Goal: Task Accomplishment & Management: Manage account settings

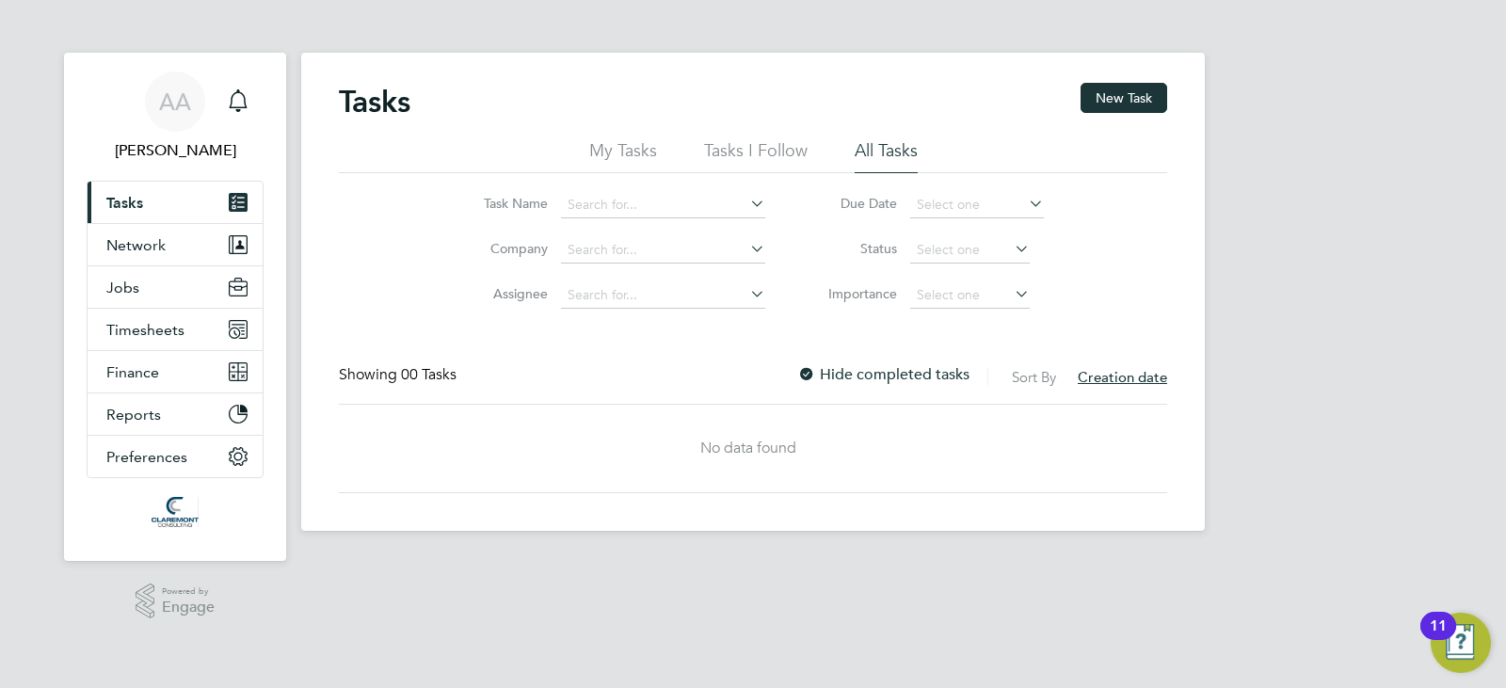
click at [1306, 364] on div "AA [PERSON_NAME] Notifications Applications: Current page: Tasks Network Team M…" at bounding box center [753, 280] width 1506 height 561
click at [122, 331] on span "Timesheets" at bounding box center [145, 330] width 78 height 18
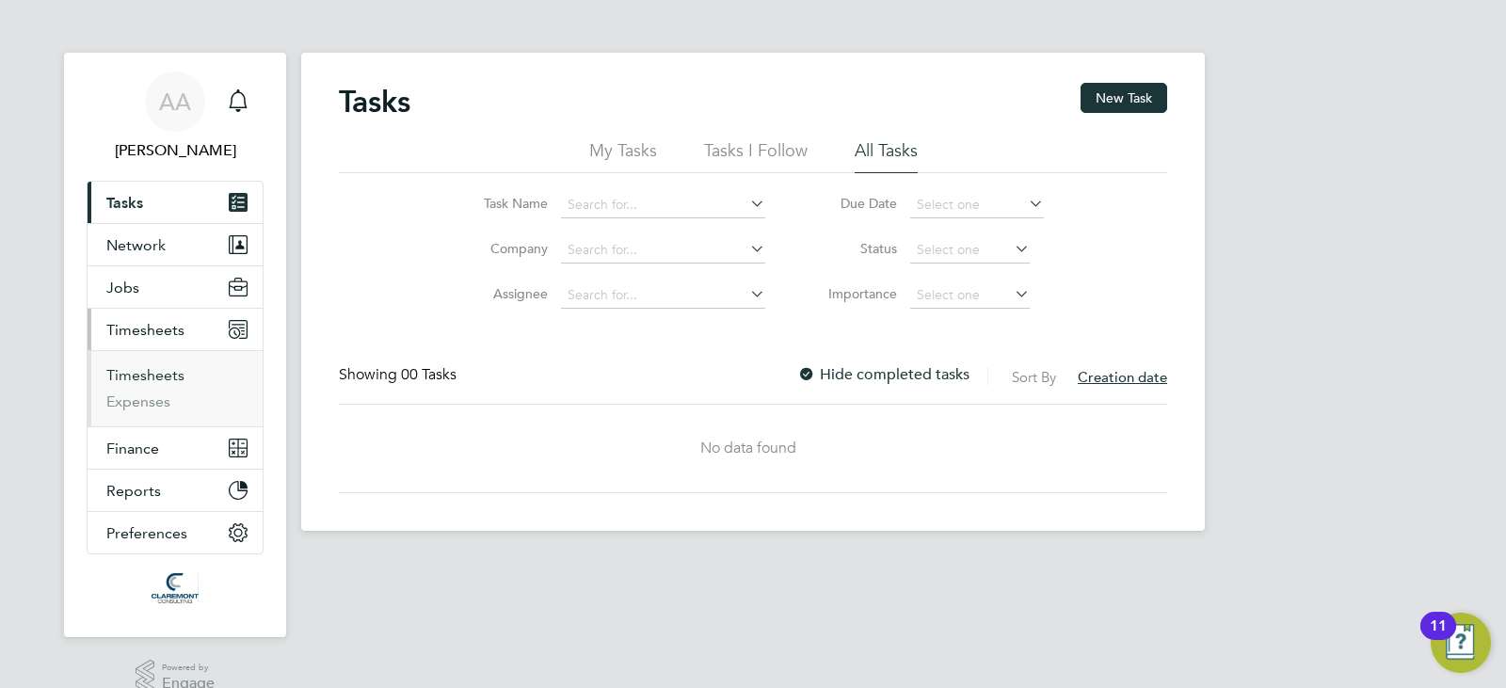
click at [168, 374] on link "Timesheets" at bounding box center [145, 375] width 78 height 18
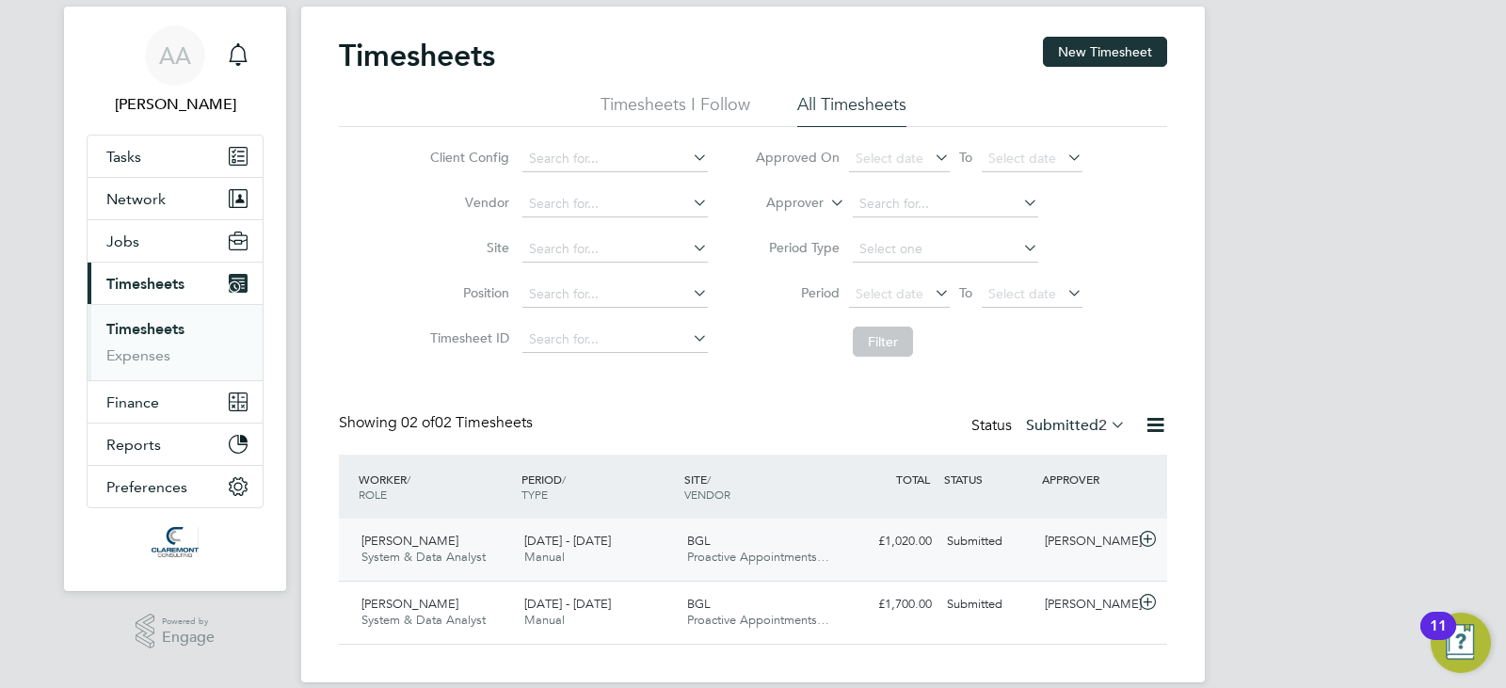
scroll to position [71, 0]
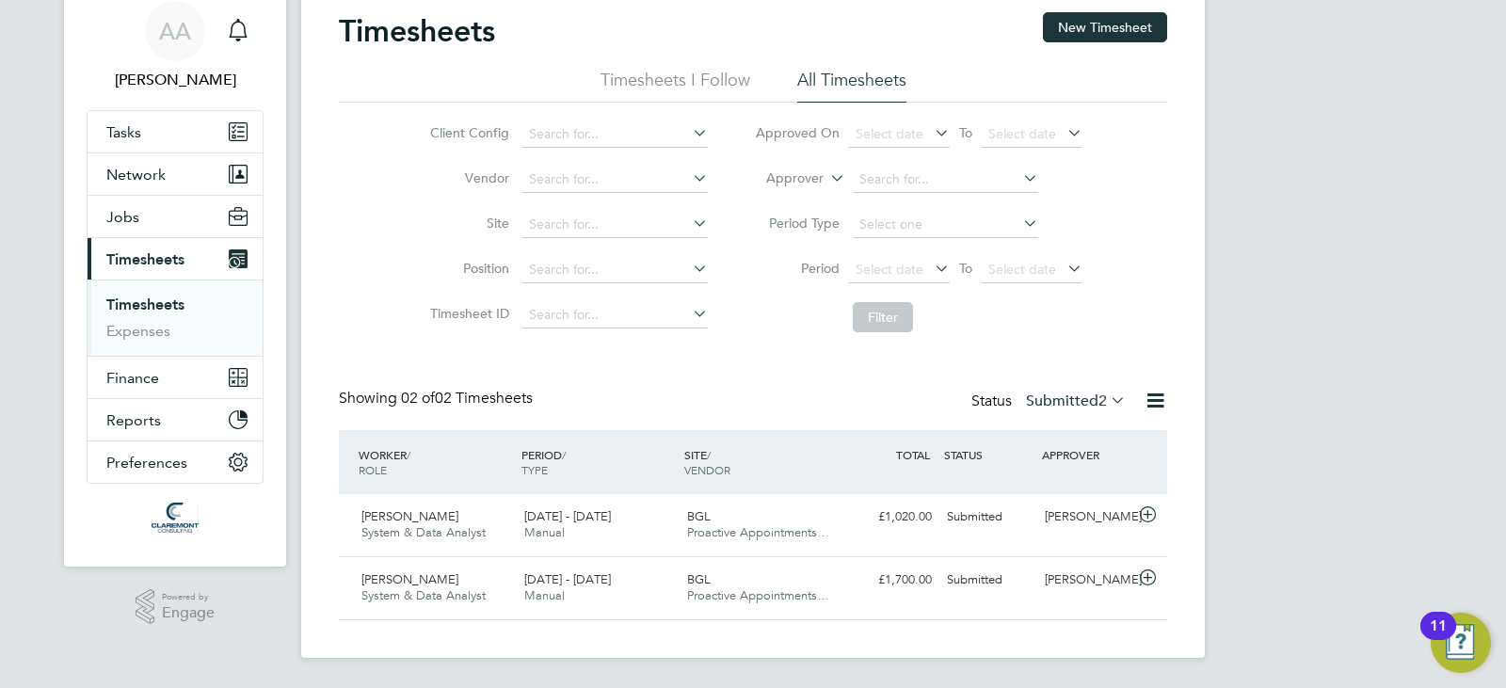
click at [1040, 408] on label "Submitted 2" at bounding box center [1076, 401] width 100 height 19
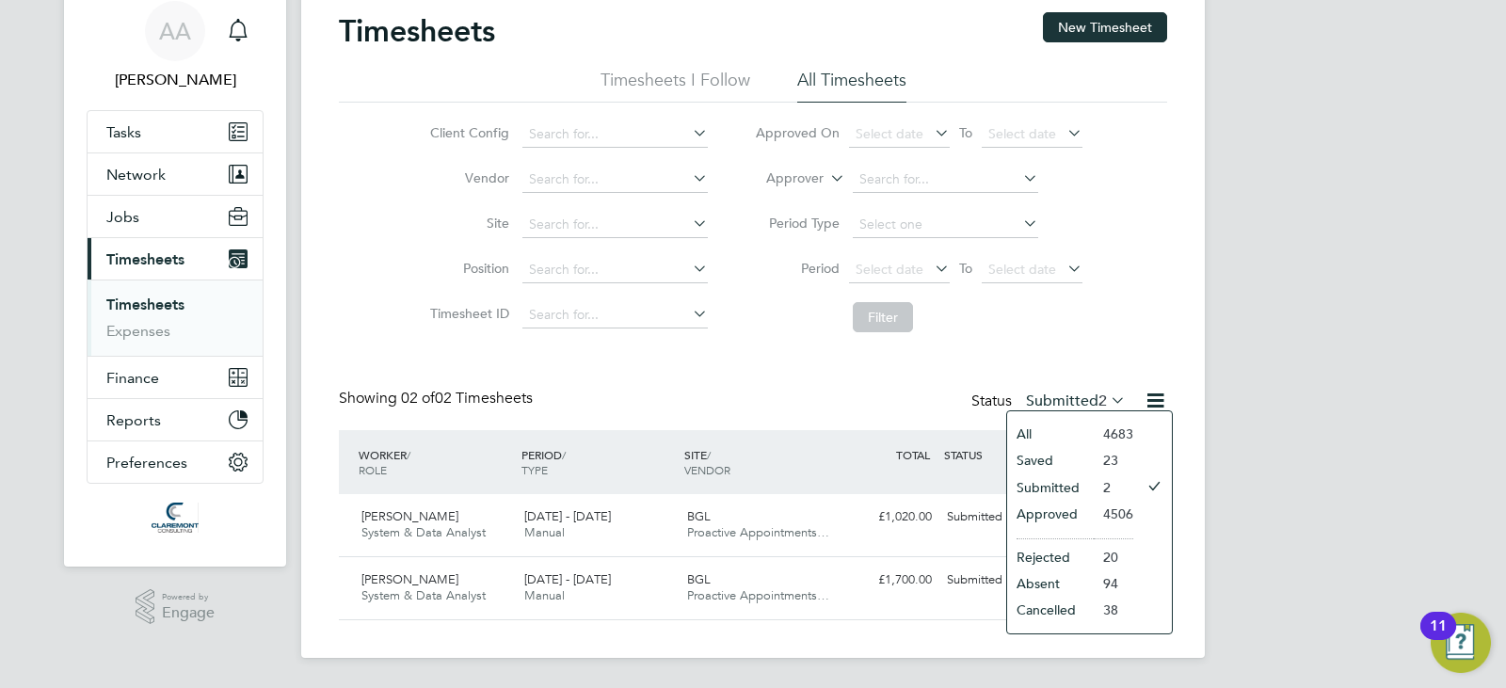
click at [1064, 507] on li "Approved" at bounding box center [1050, 514] width 87 height 26
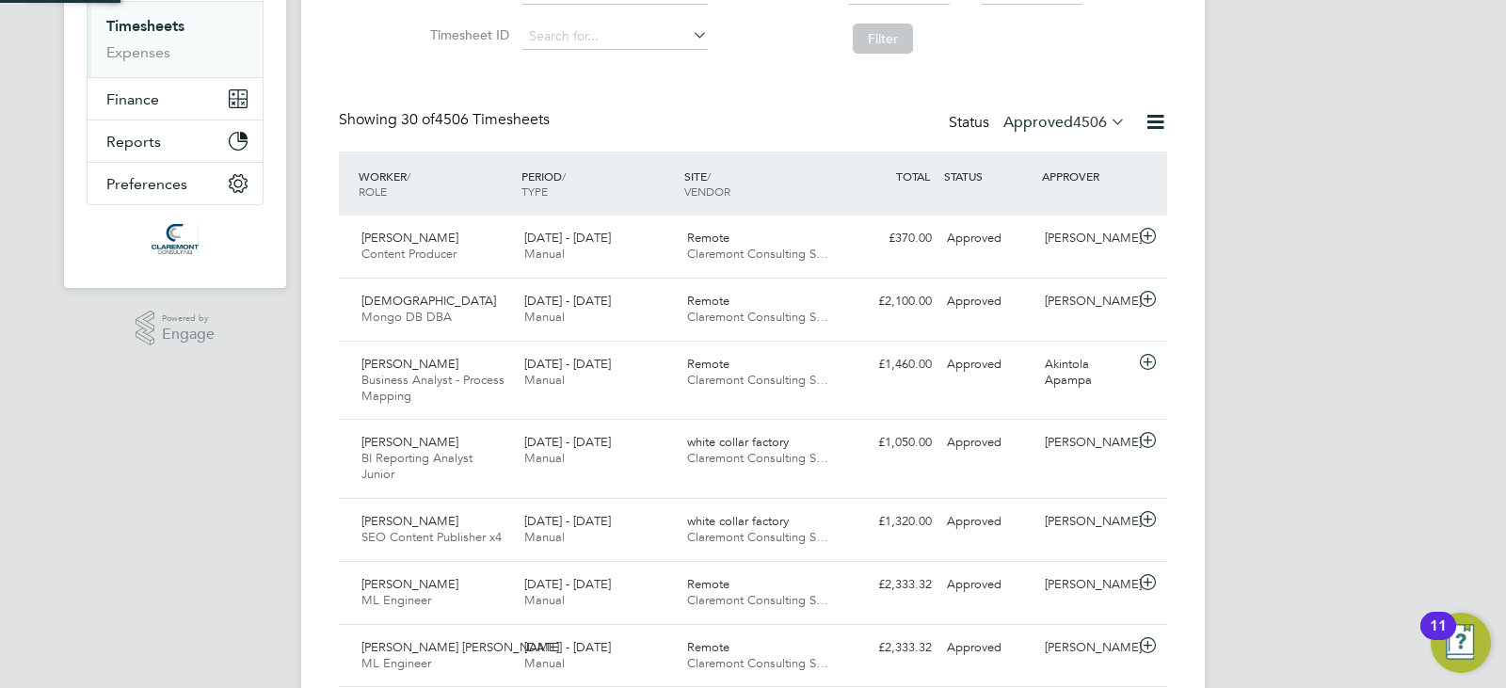
scroll to position [0, 0]
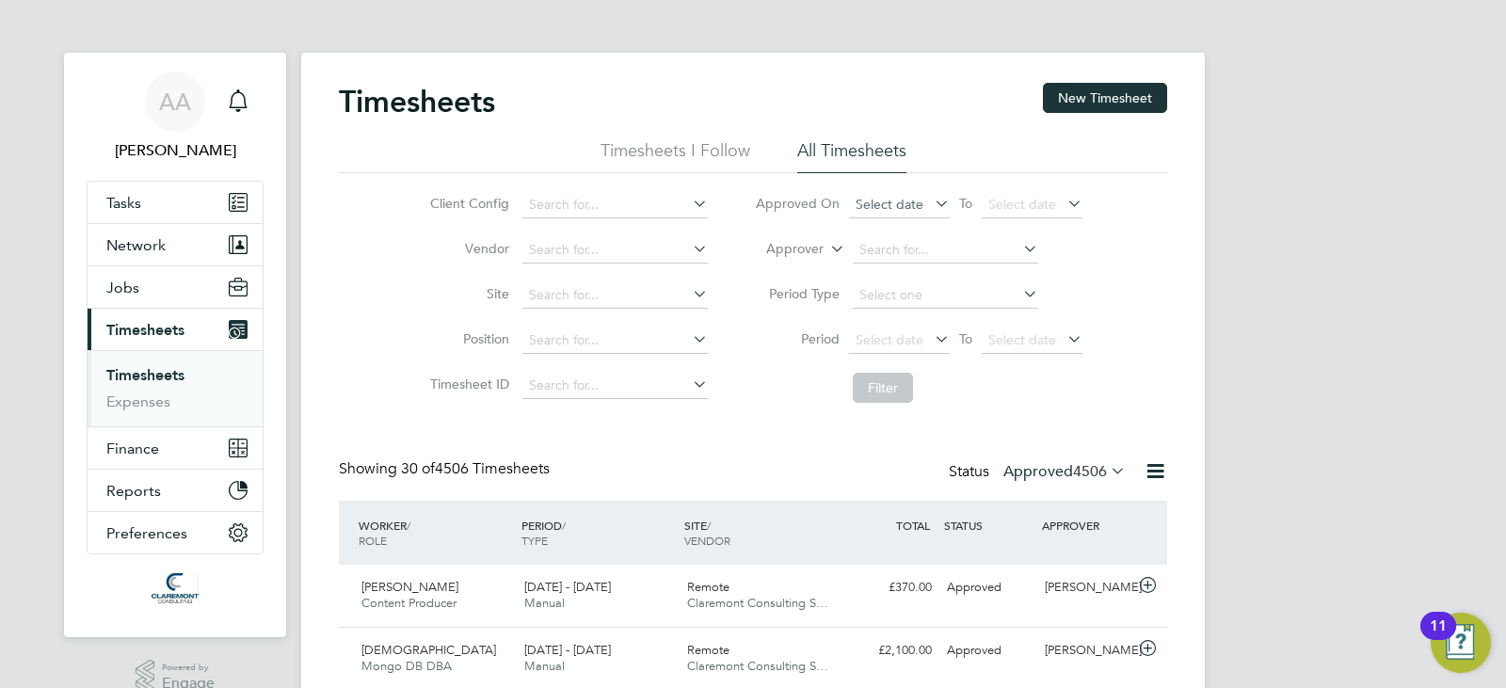
click at [912, 201] on span "Select date" at bounding box center [890, 204] width 68 height 17
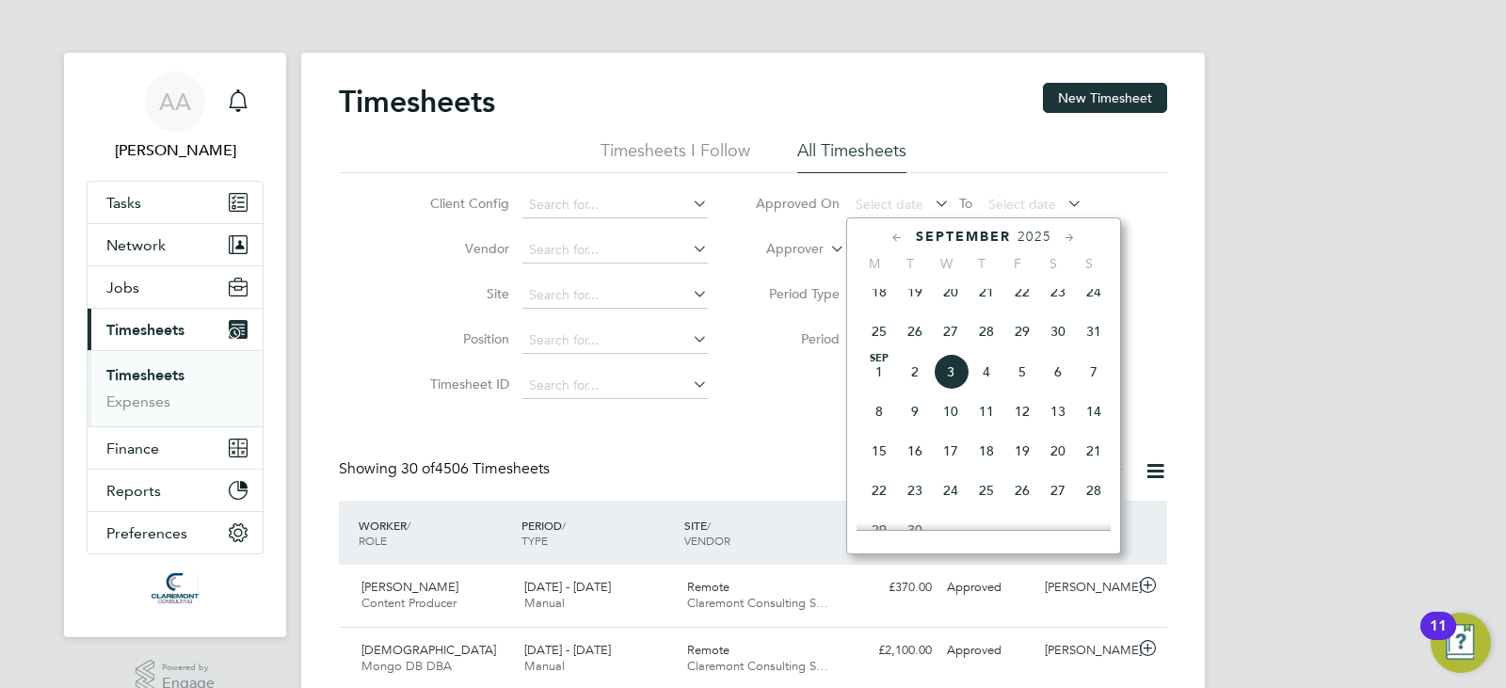
click at [921, 384] on span "2" at bounding box center [915, 372] width 36 height 36
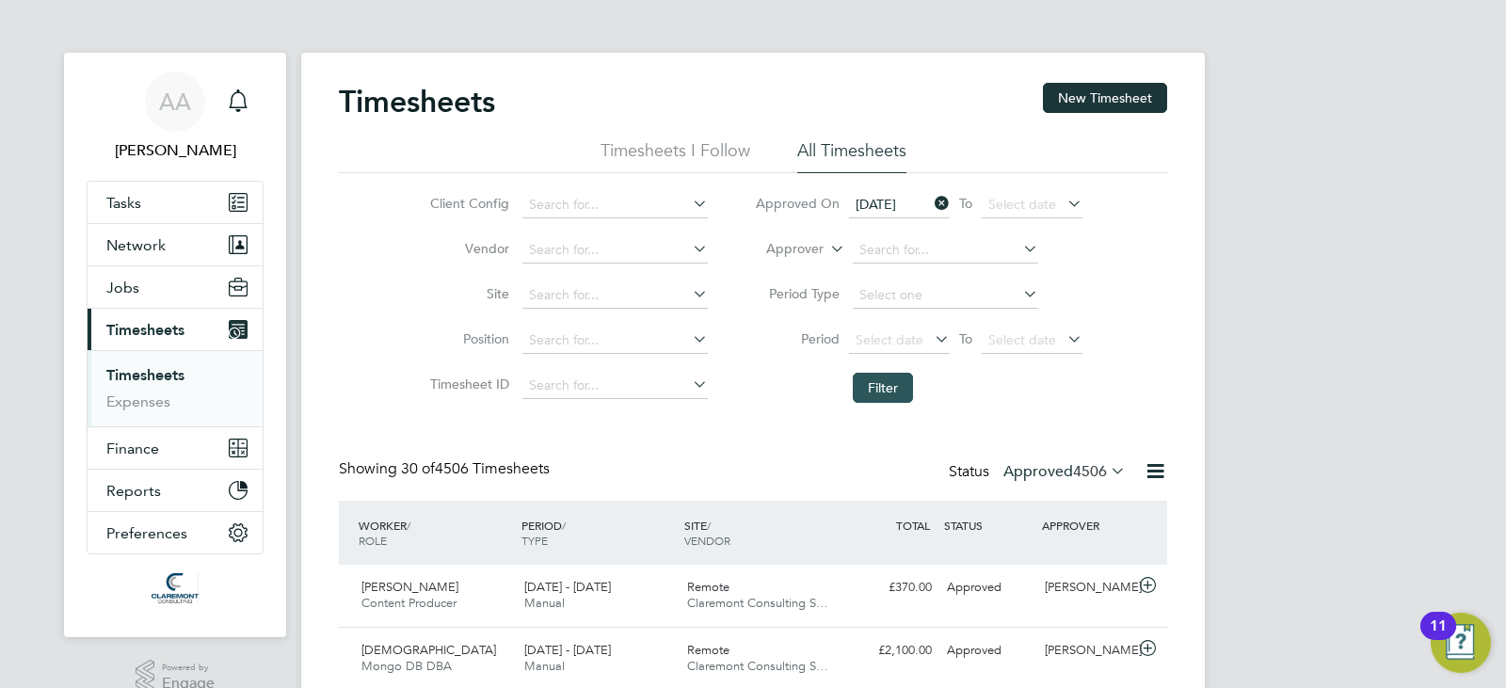
click at [871, 378] on button "Filter" at bounding box center [883, 388] width 60 height 30
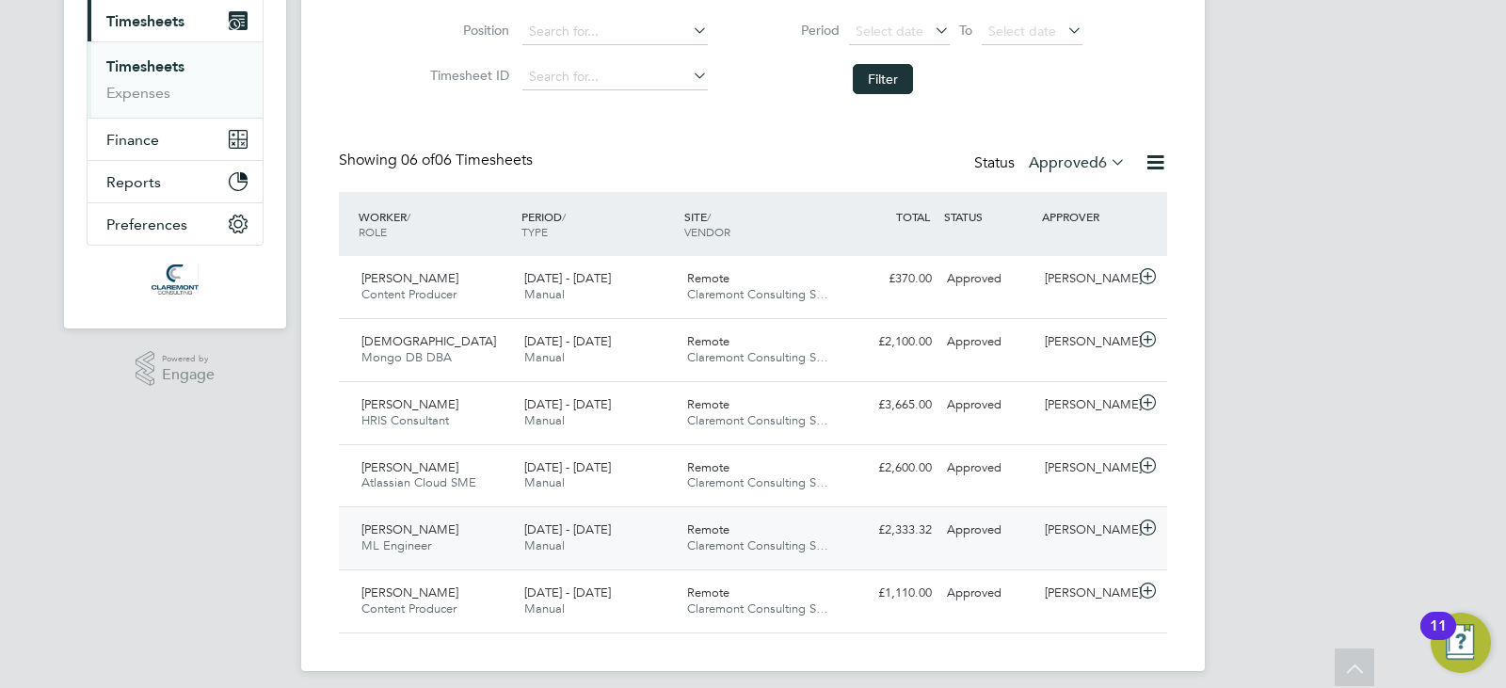
click at [768, 541] on span "Claremont Consulting S…" at bounding box center [757, 545] width 141 height 16
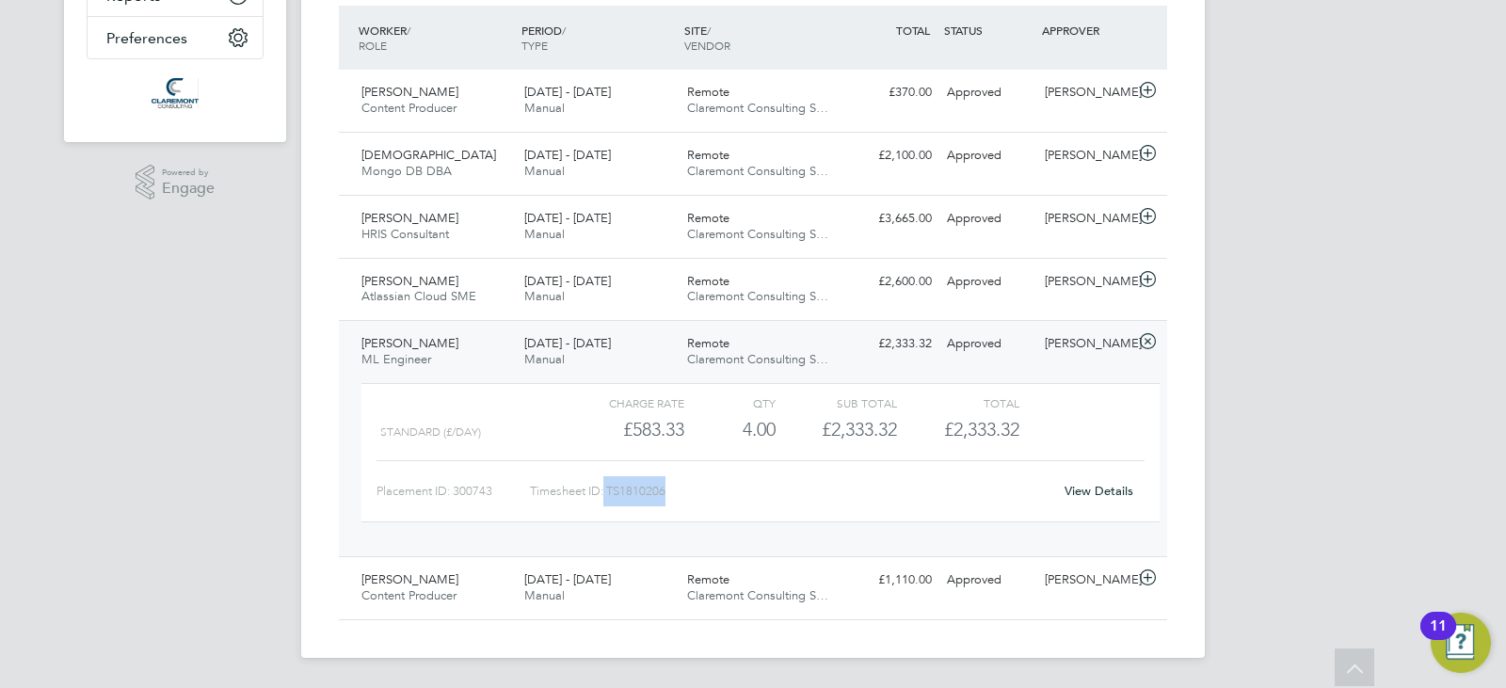
drag, startPoint x: 673, startPoint y: 494, endPoint x: 607, endPoint y: 491, distance: 66.0
click at [607, 491] on div "Timesheet ID: TS1810206" at bounding box center [791, 491] width 522 height 30
copy div "TS1810206"
click at [1154, 340] on icon at bounding box center [1148, 341] width 24 height 15
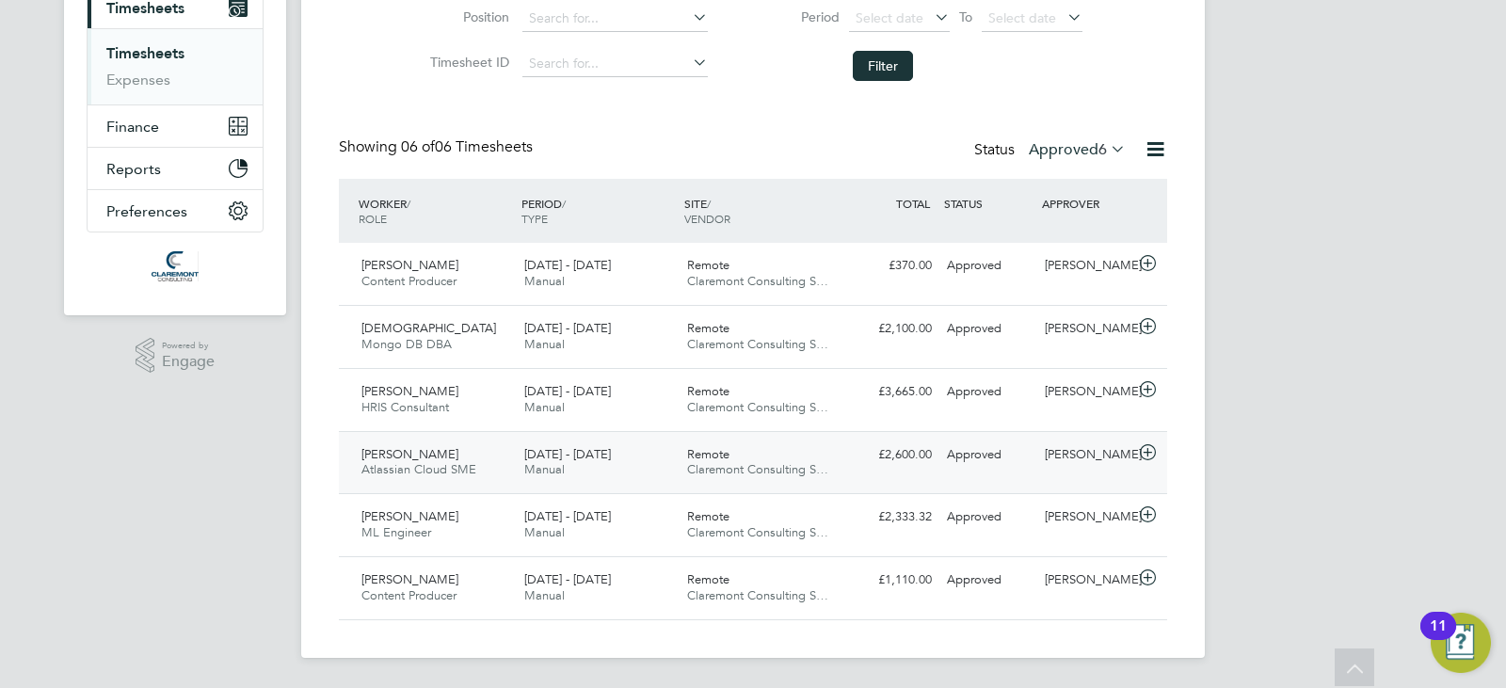
click at [447, 463] on span "Atlassian Cloud SME" at bounding box center [418, 469] width 115 height 16
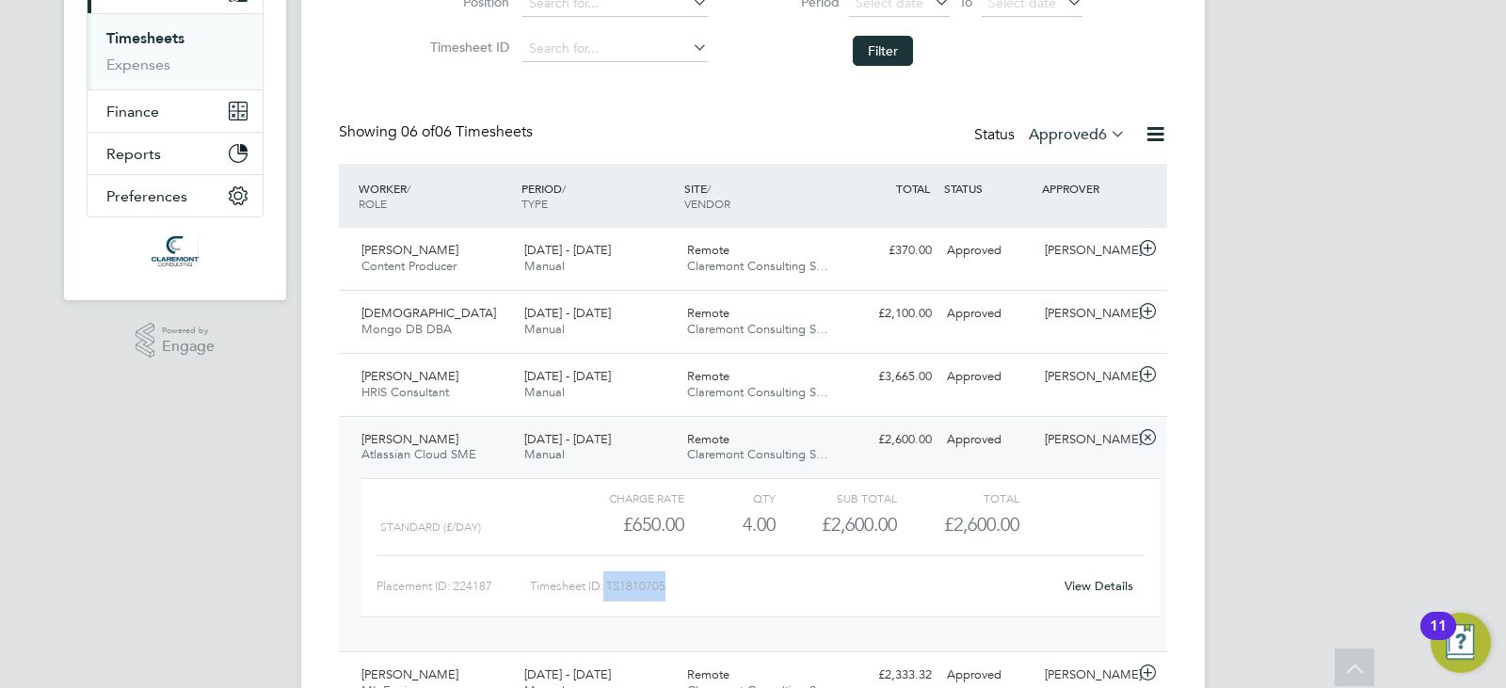
drag, startPoint x: 710, startPoint y: 605, endPoint x: 607, endPoint y: 581, distance: 105.5
click at [607, 581] on div "Charge rate QTY Sub Total Total Standard (£/day) £650.00 4 4.00 4 £2,600.00 £2,…" at bounding box center [760, 547] width 798 height 139
copy div "TS1810705"
click at [806, 444] on div "Remote Claremont Consulting S…" at bounding box center [761, 448] width 163 height 47
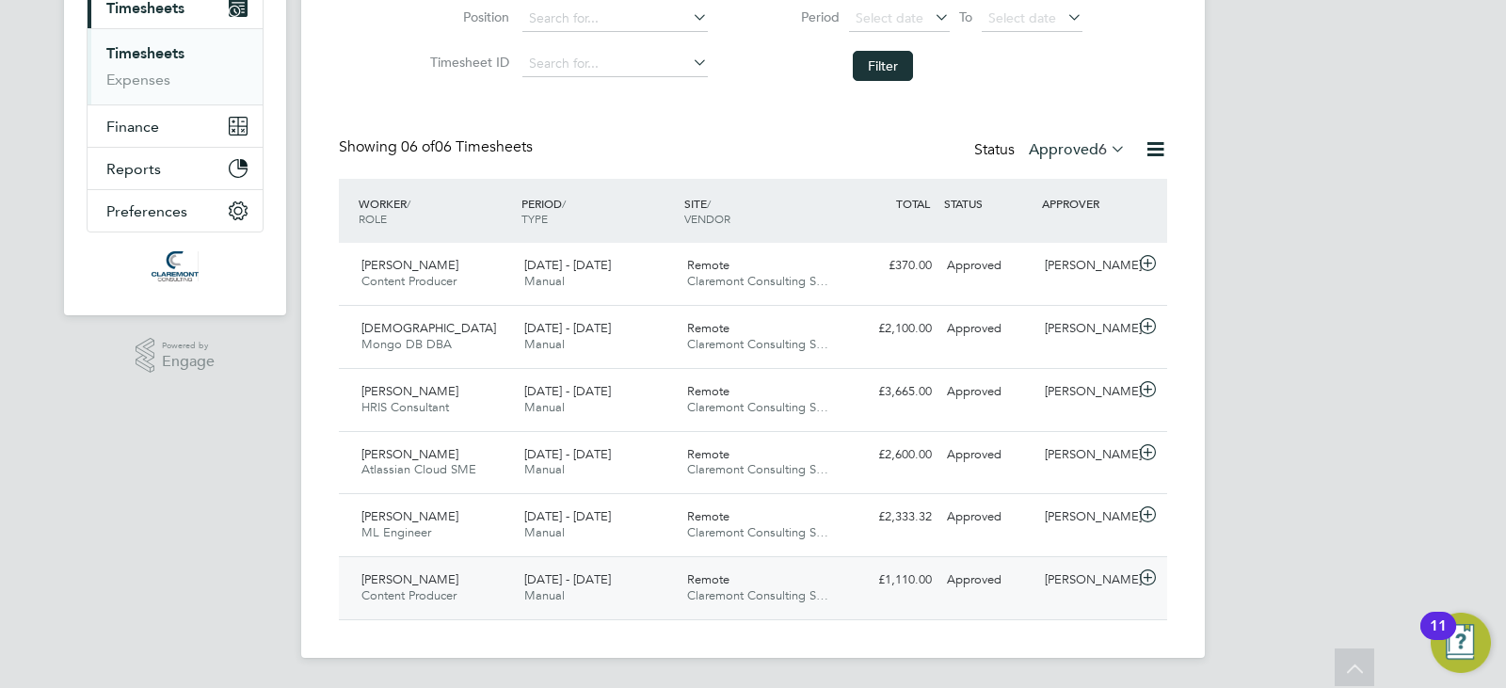
click at [798, 594] on span "Claremont Consulting S…" at bounding box center [757, 595] width 141 height 16
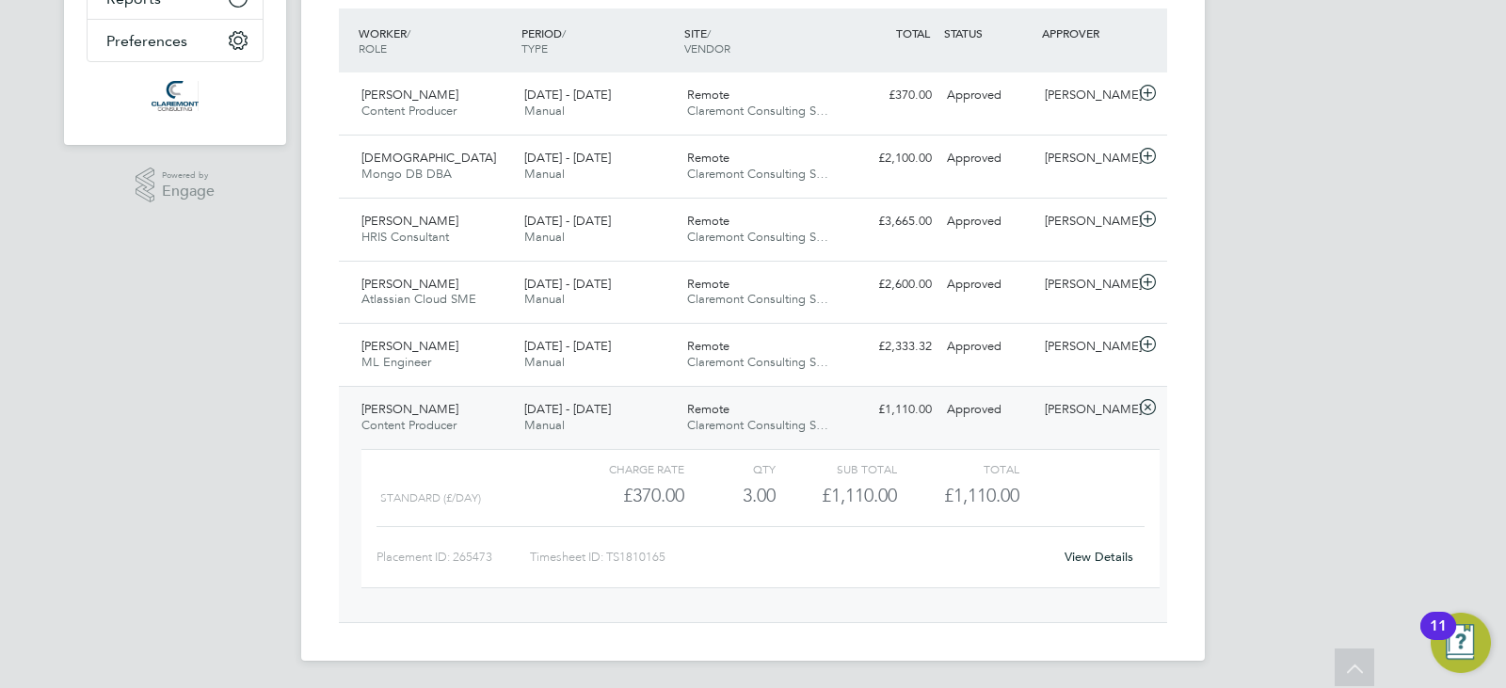
scroll to position [495, 0]
drag, startPoint x: 686, startPoint y: 555, endPoint x: 606, endPoint y: 568, distance: 80.9
click at [606, 568] on div "Timesheet ID: TS1810165" at bounding box center [791, 554] width 522 height 30
copy div "TS1810165"
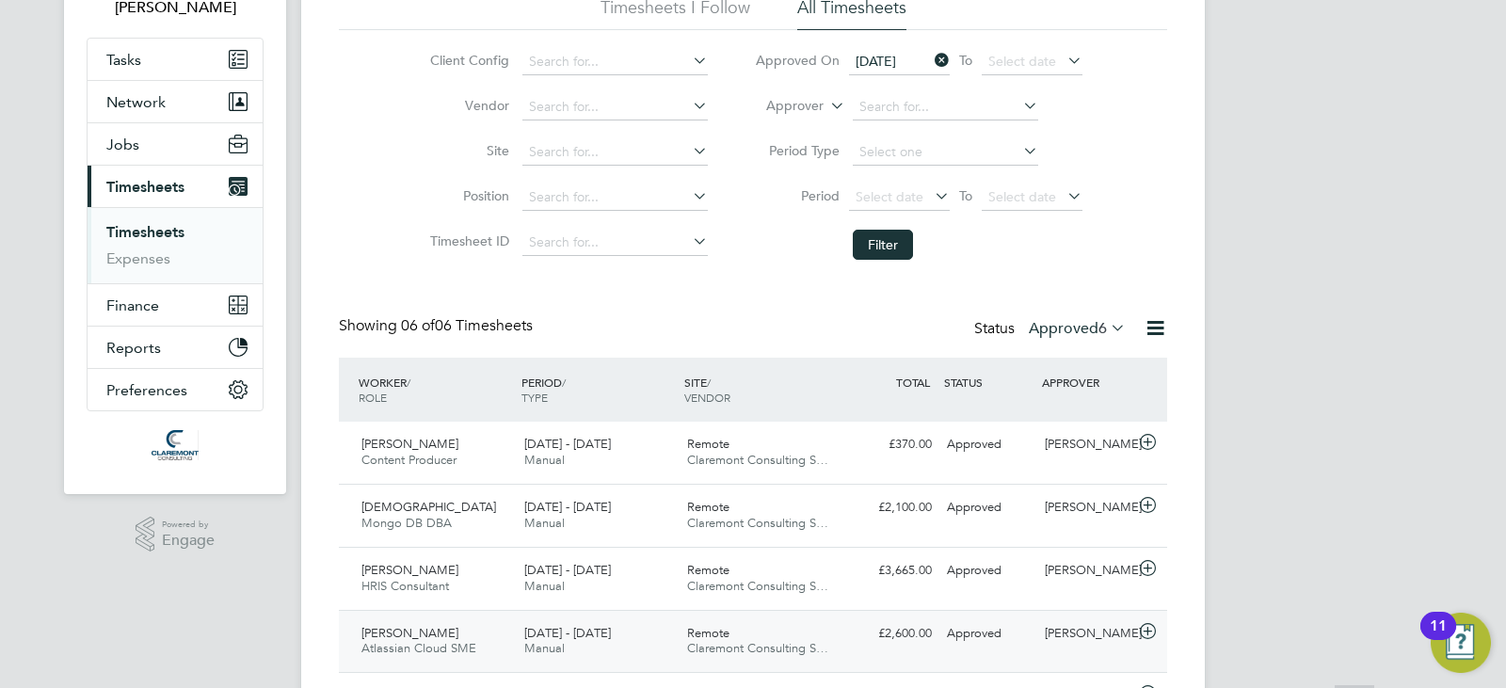
scroll to position [377, 0]
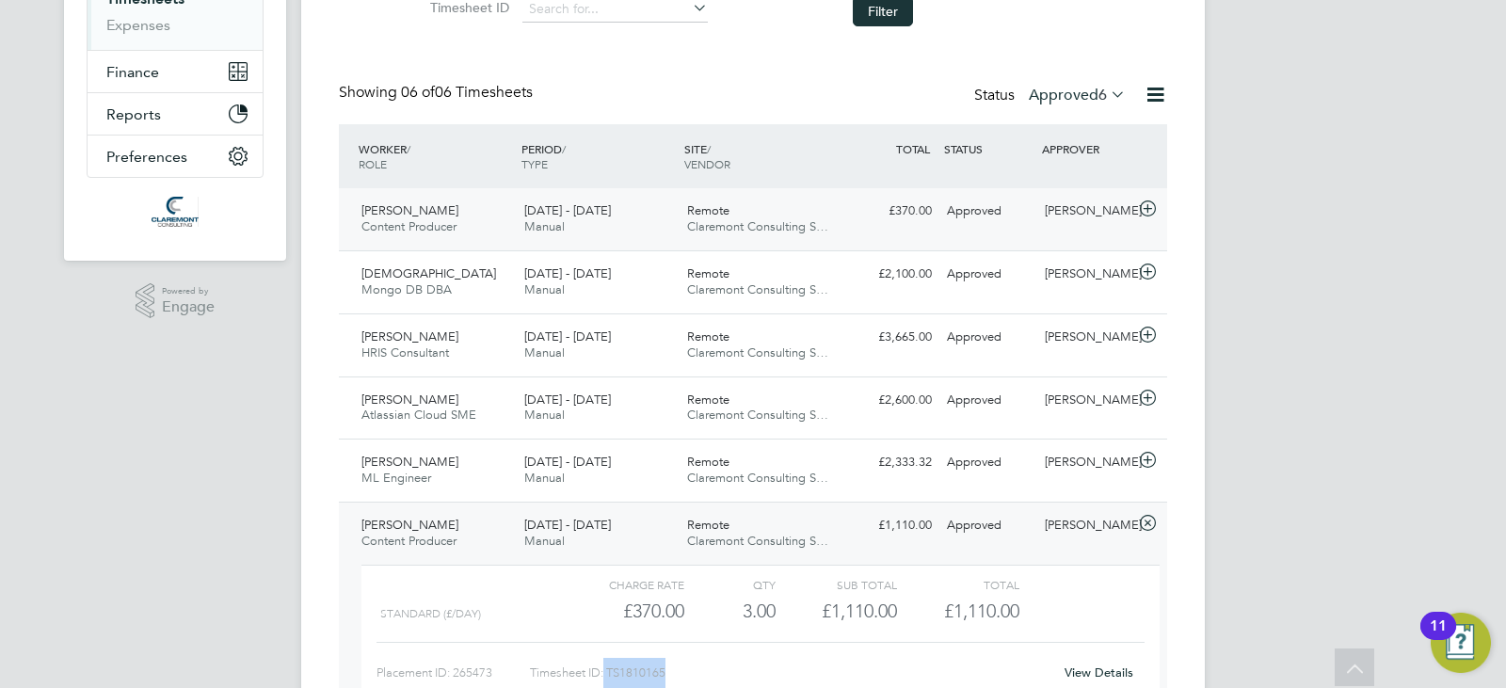
click at [699, 216] on span "Remote" at bounding box center [708, 210] width 42 height 16
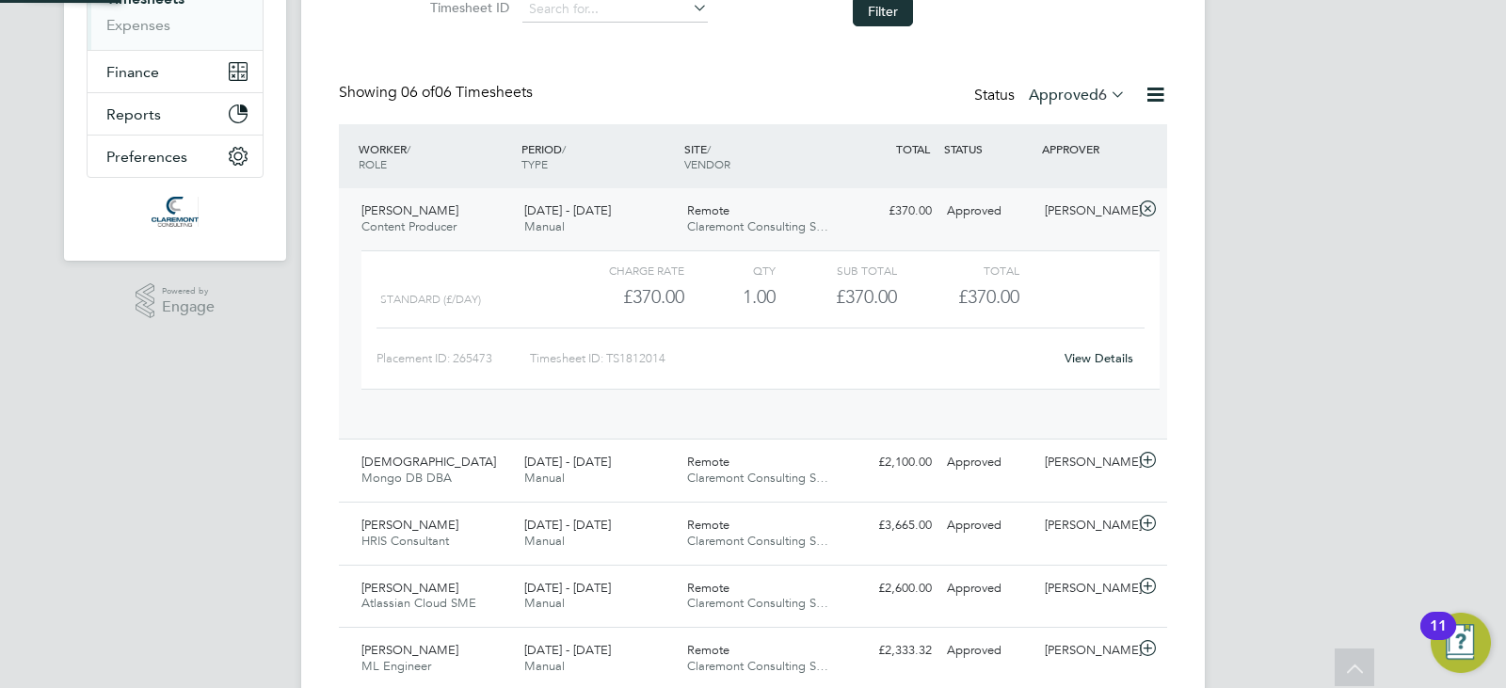
scroll to position [32, 184]
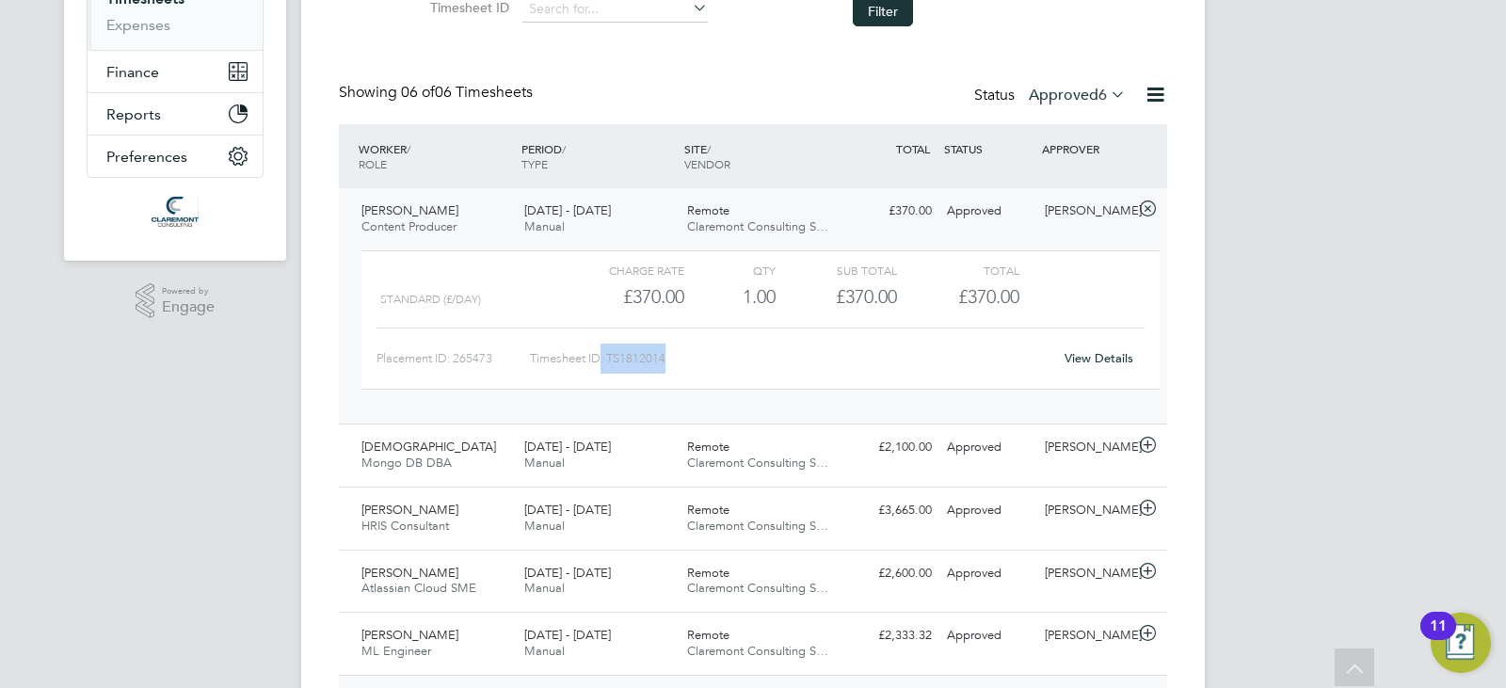
drag, startPoint x: 672, startPoint y: 361, endPoint x: 602, endPoint y: 364, distance: 69.8
click at [599, 364] on div "Timesheet ID: TS1812014" at bounding box center [791, 359] width 522 height 30
copy div ": TS1812014"
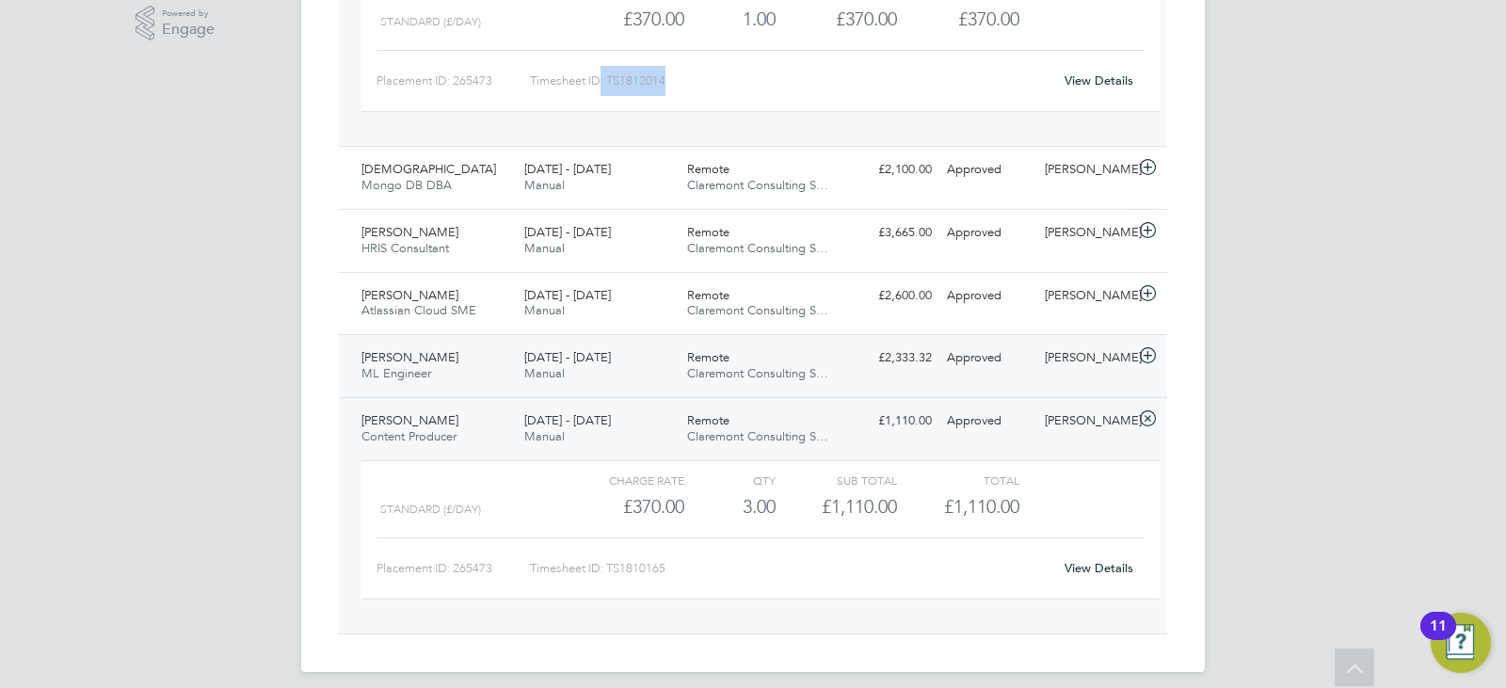
scroll to position [659, 0]
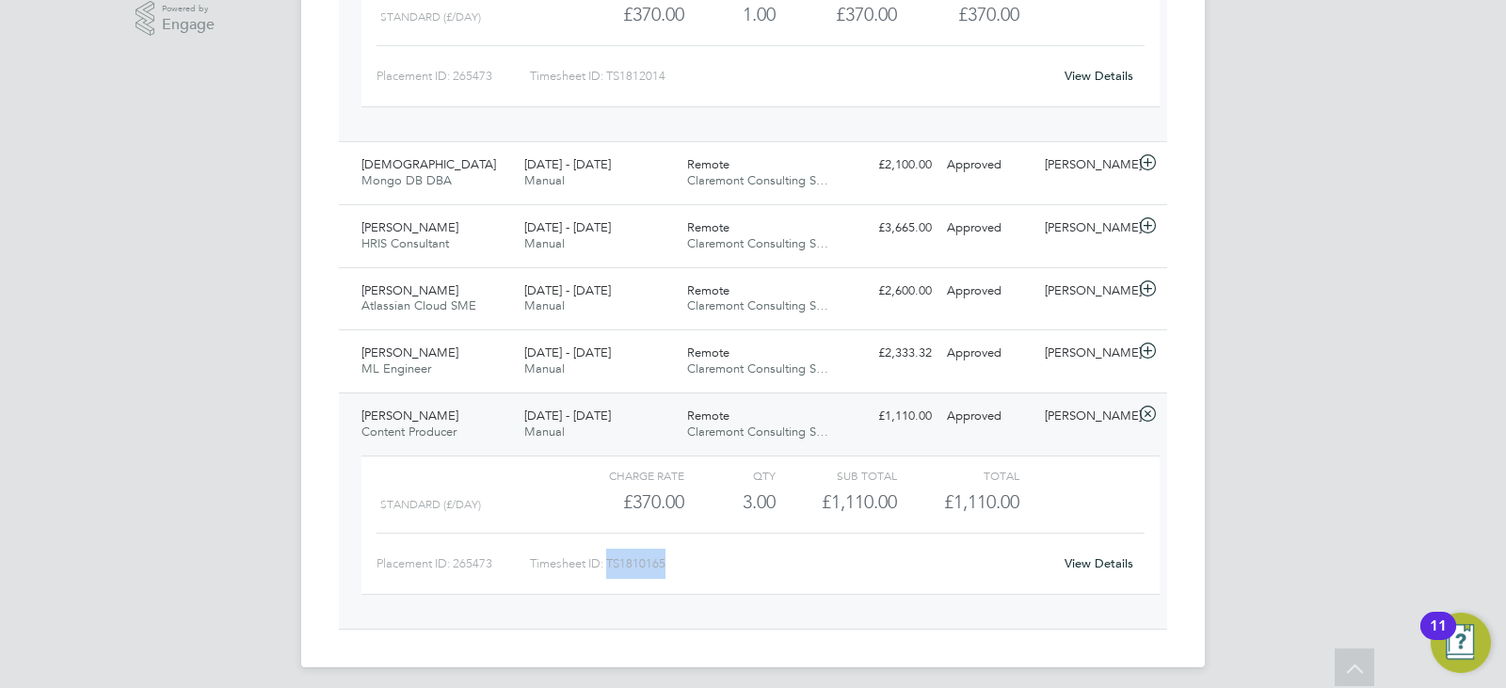
drag, startPoint x: 696, startPoint y: 559, endPoint x: 608, endPoint y: 561, distance: 87.6
click at [609, 560] on div "Timesheet ID: TS1810165" at bounding box center [791, 564] width 522 height 30
copy div "TS1810165"
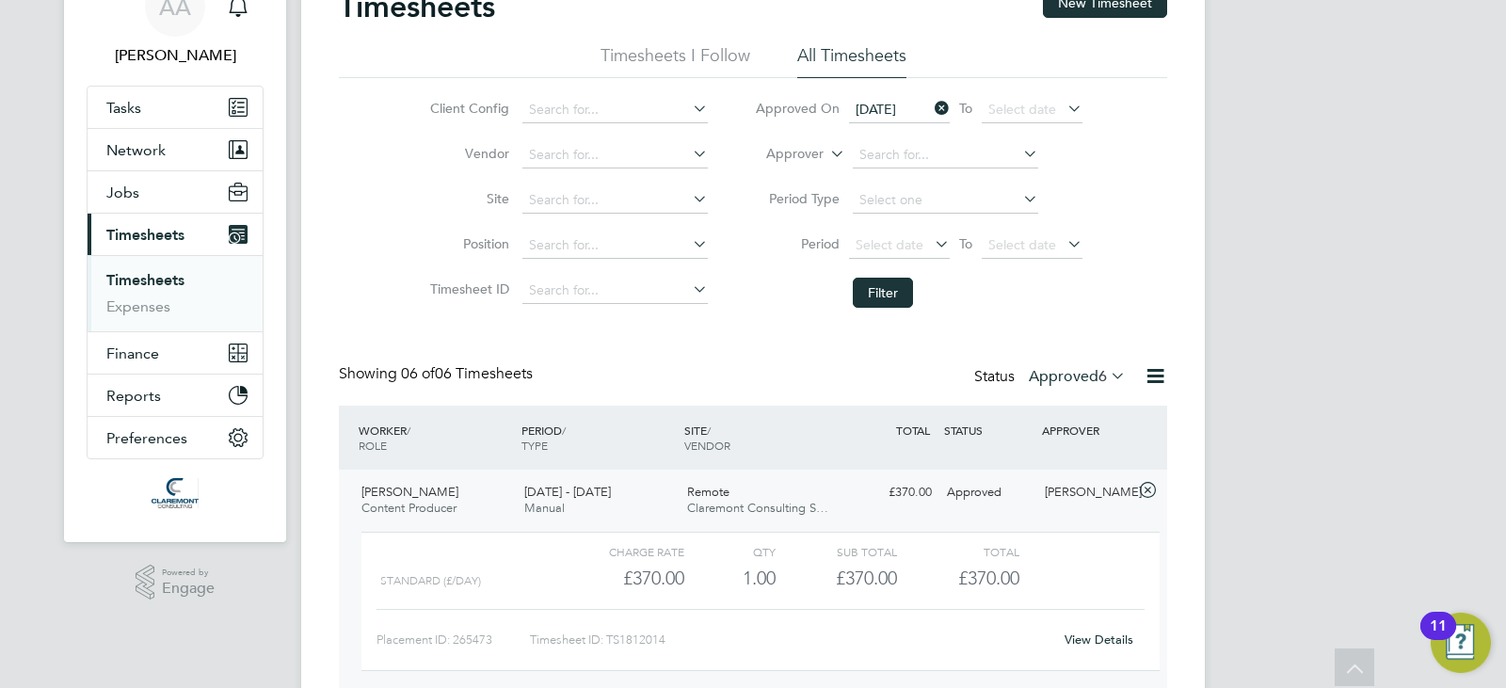
scroll to position [94, 0]
click at [121, 306] on link "Expenses" at bounding box center [138, 307] width 64 height 18
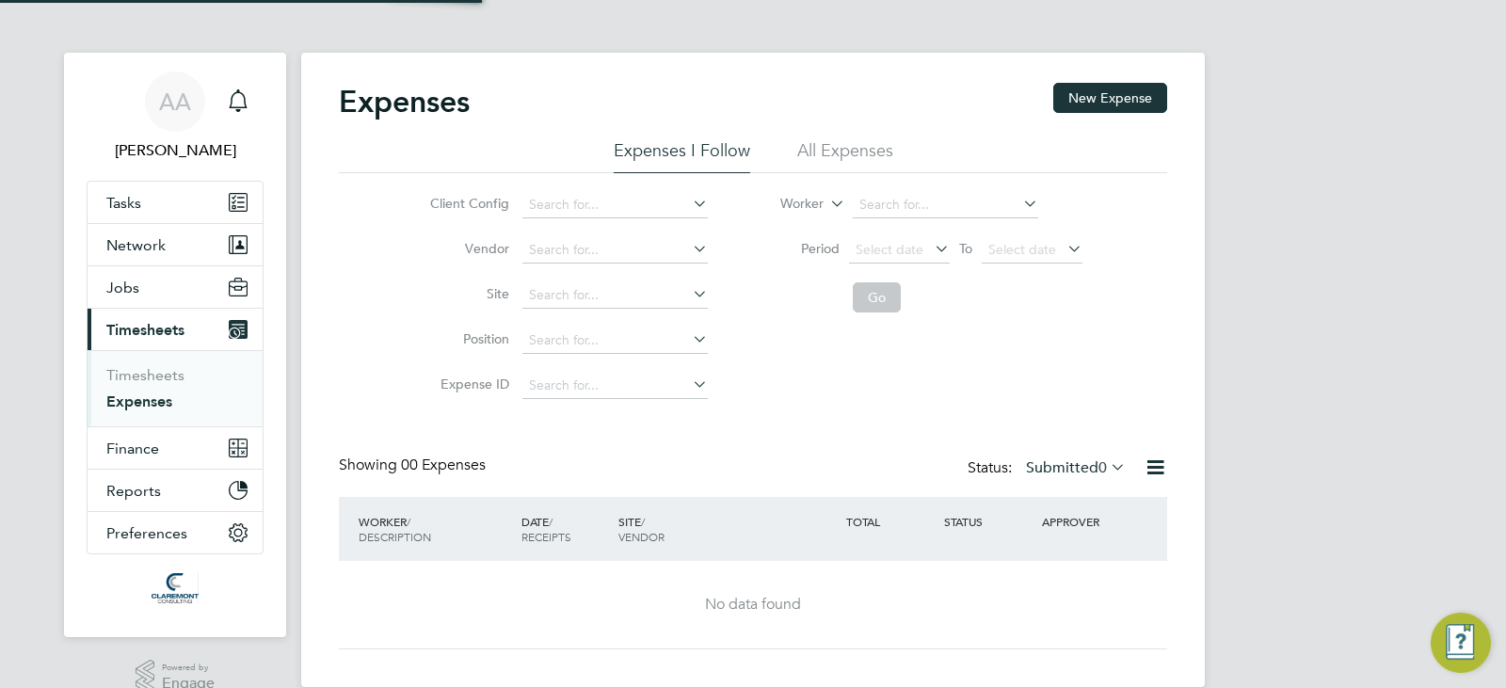
click at [850, 157] on li "All Expenses" at bounding box center [845, 156] width 96 height 34
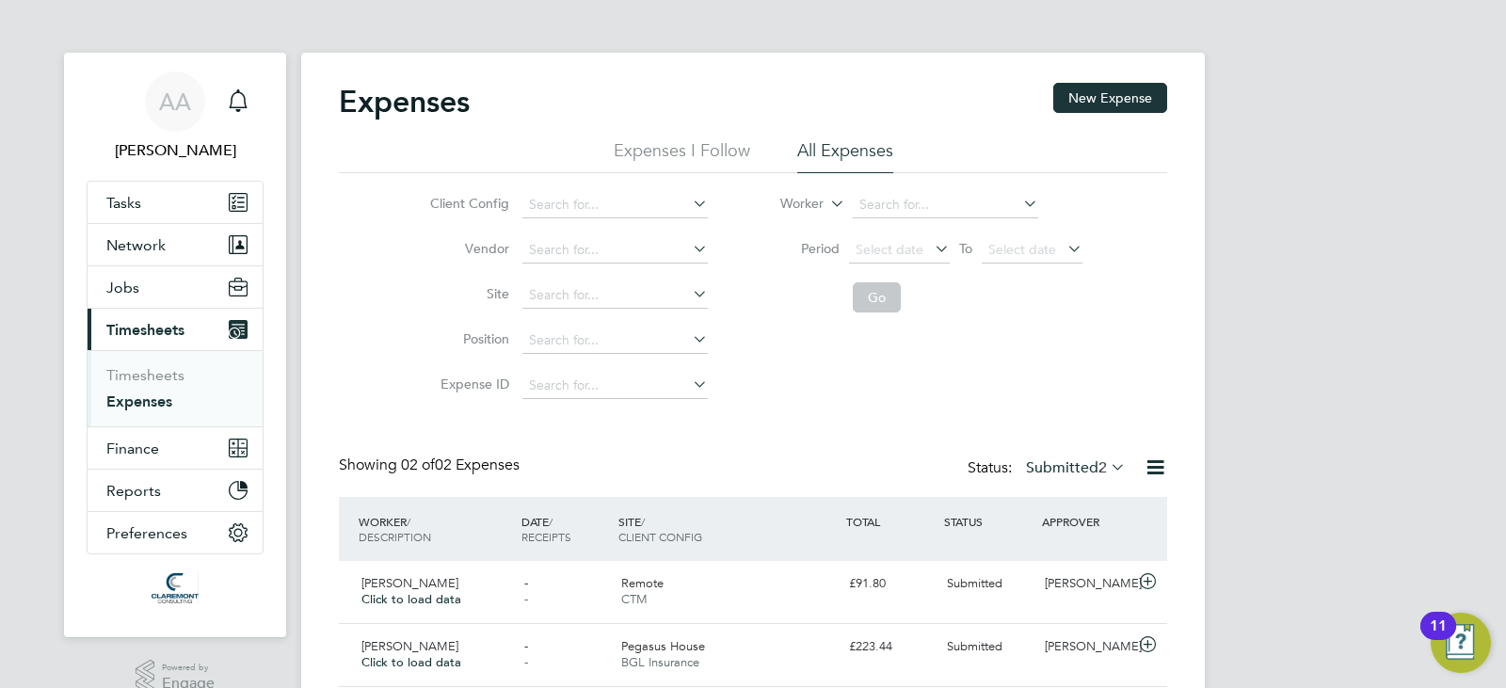
scroll to position [48, 229]
click at [939, 585] on div "Submitted" at bounding box center [988, 584] width 98 height 31
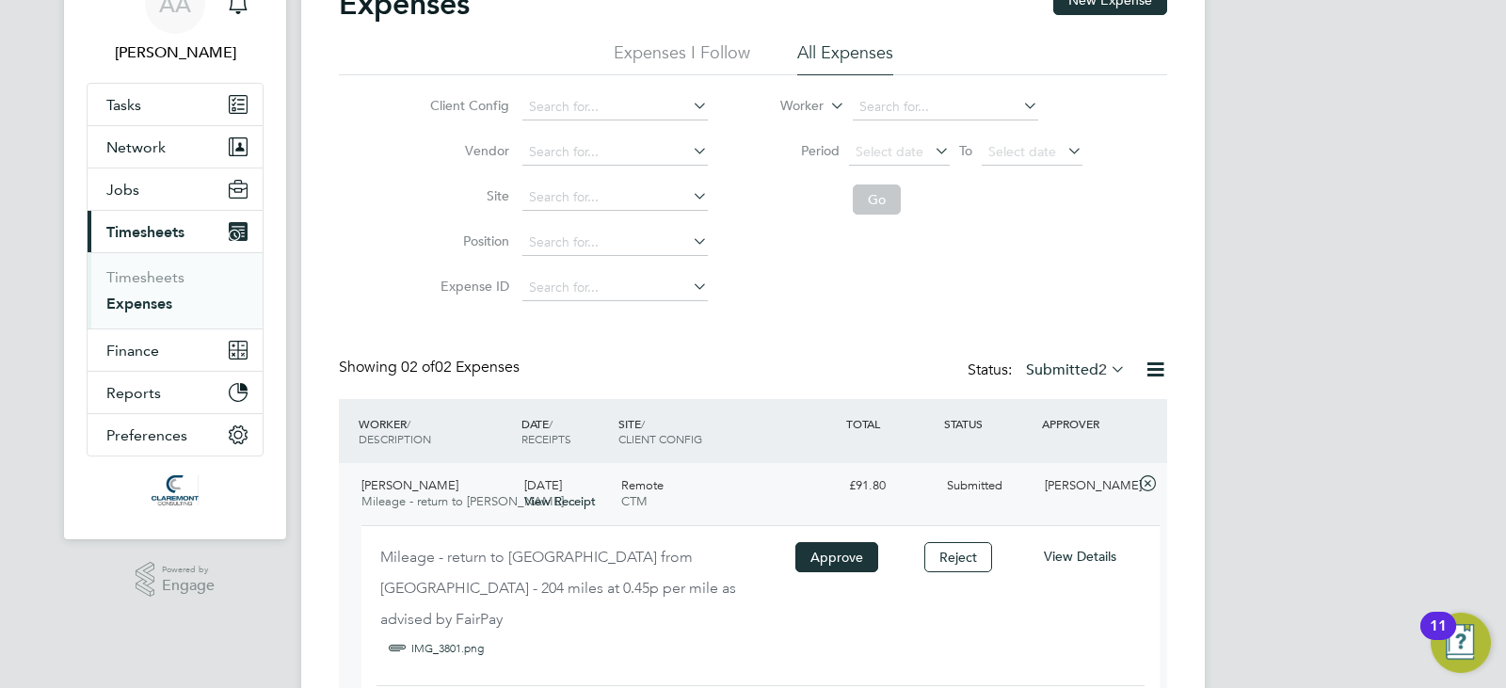
scroll to position [292, 0]
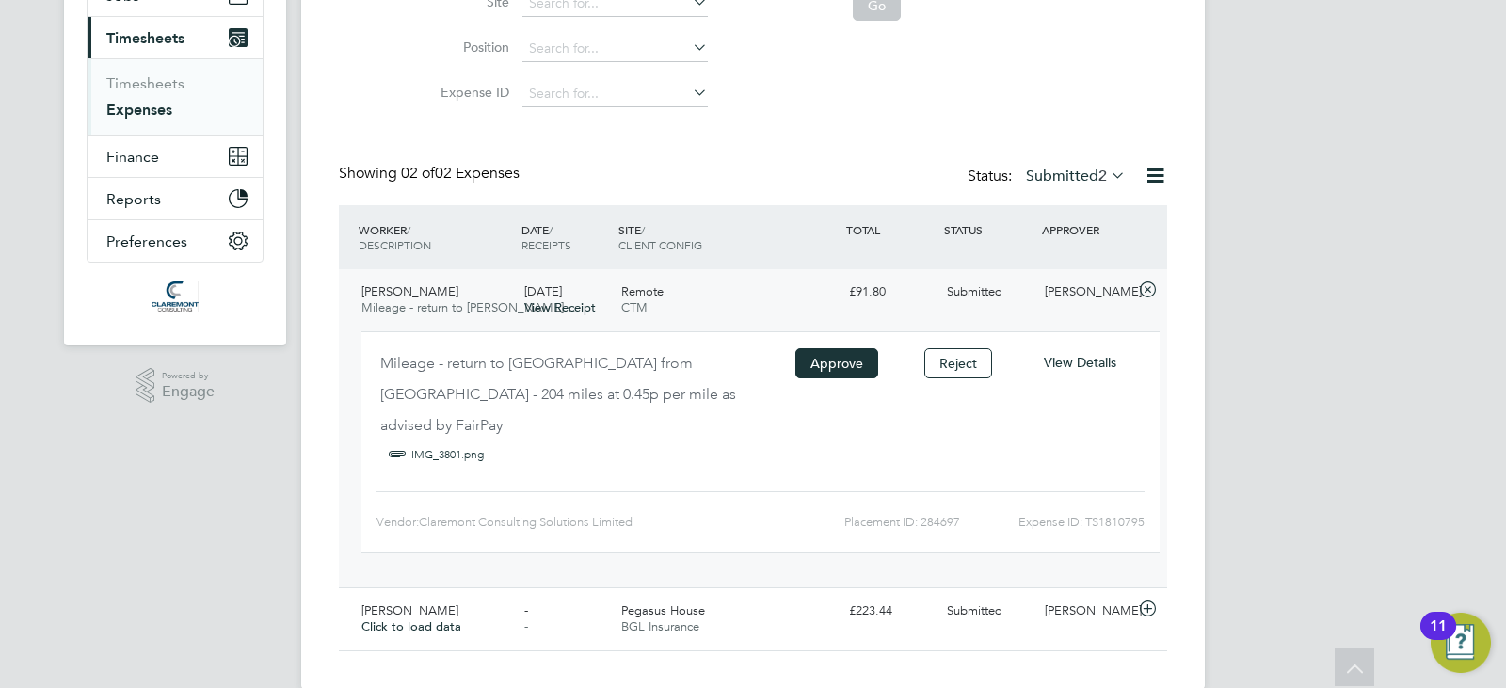
click at [1098, 365] on span "View Details" at bounding box center [1080, 362] width 72 height 17
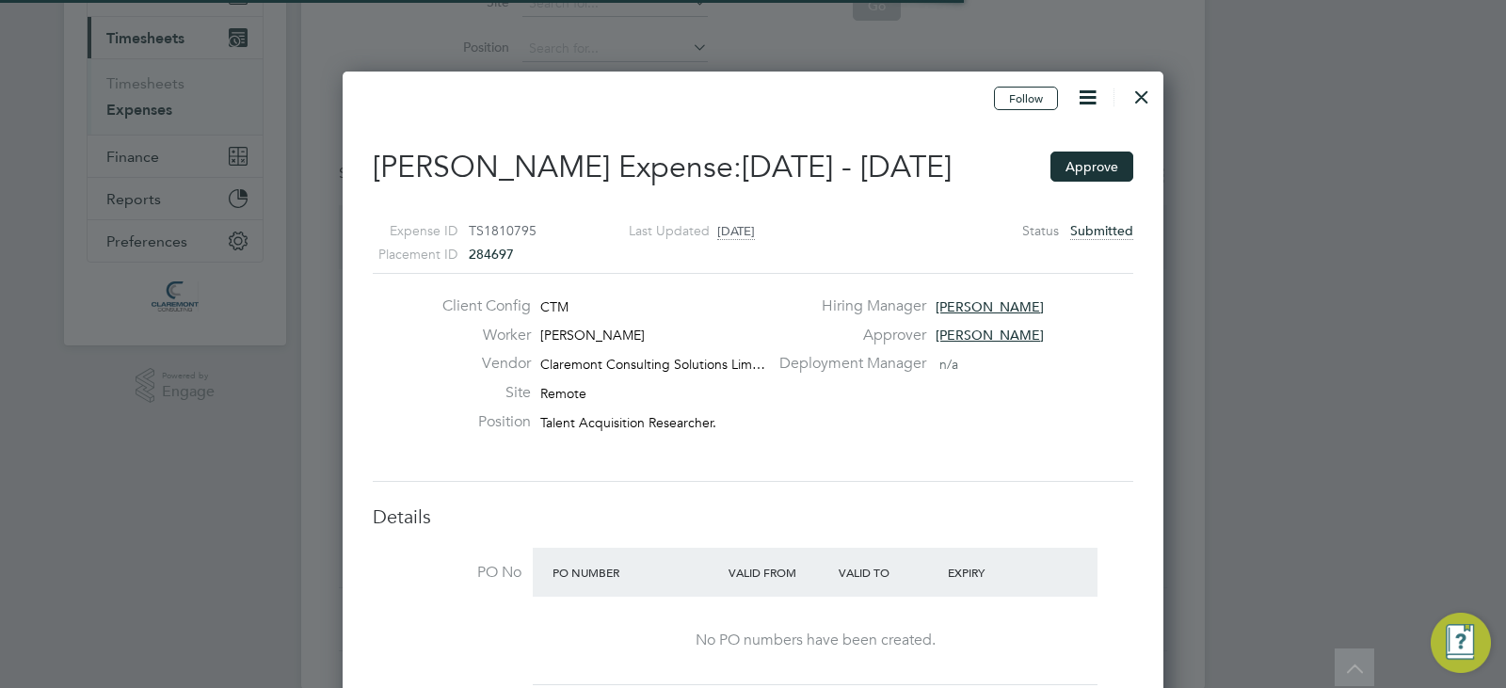
scroll to position [30, 342]
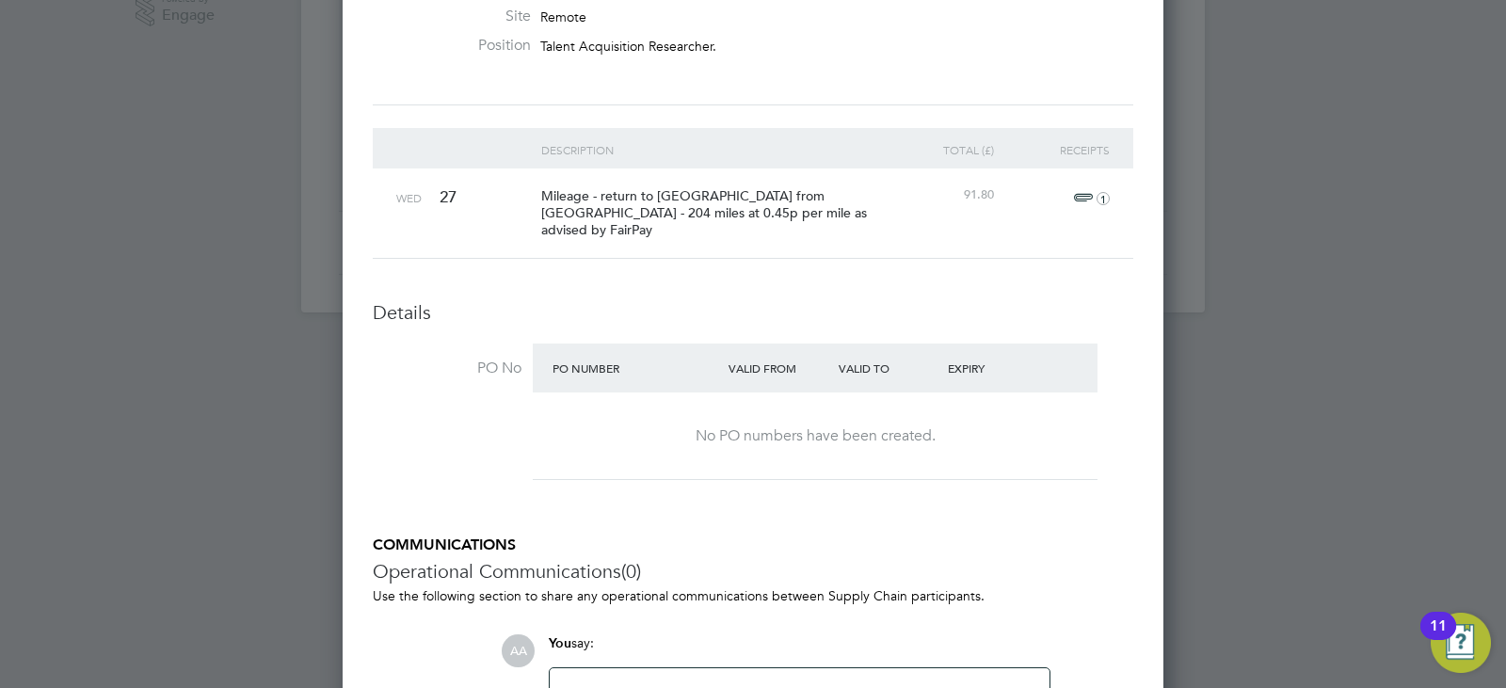
click at [1082, 196] on span "1" at bounding box center [1088, 198] width 41 height 23
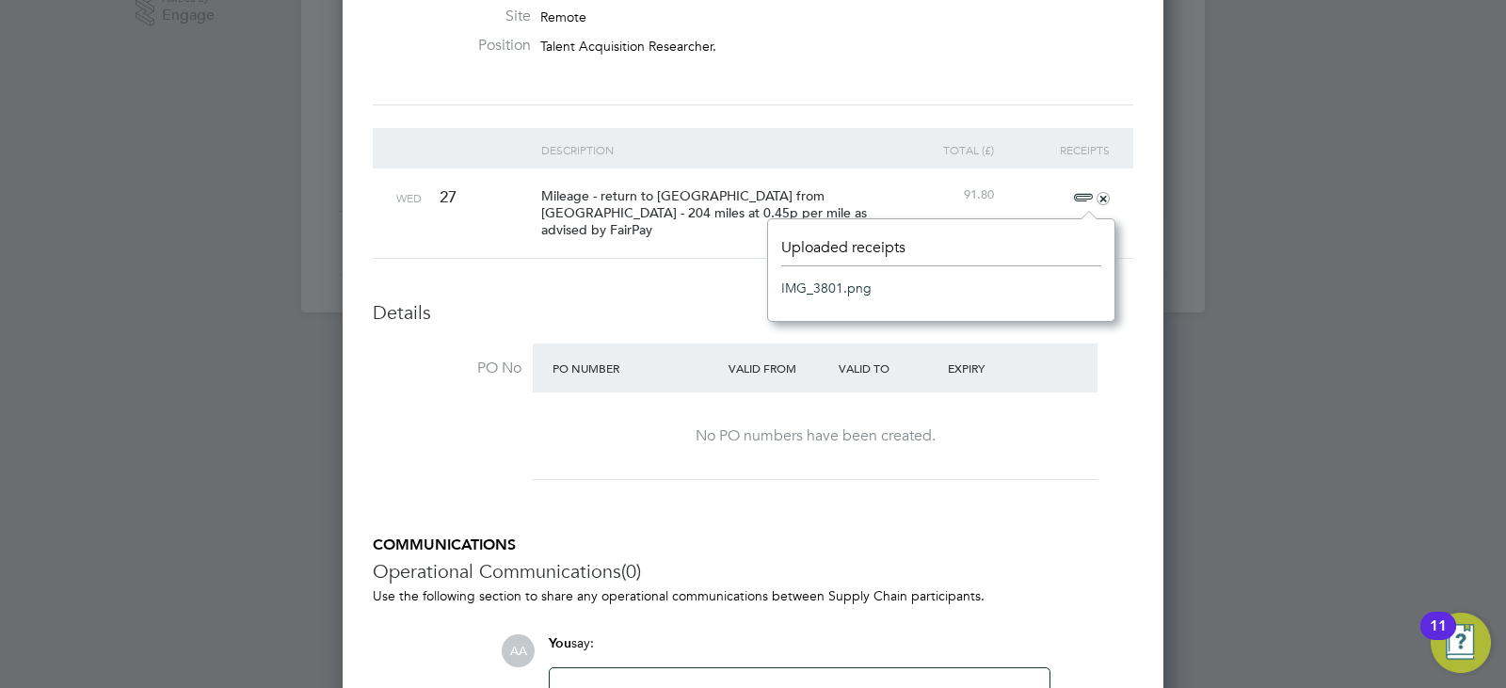
click at [829, 296] on link "IMG_3801.png" at bounding box center [826, 288] width 90 height 28
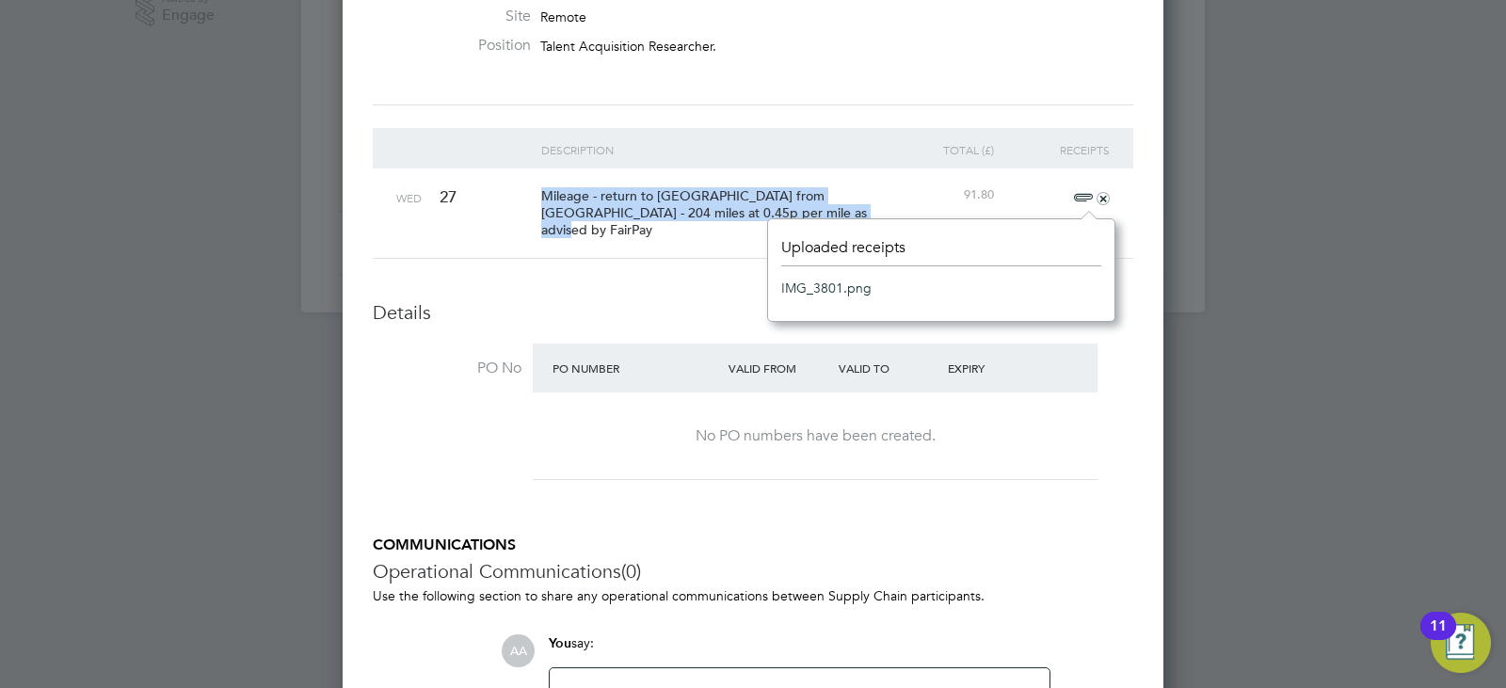
drag, startPoint x: 576, startPoint y: 204, endPoint x: 817, endPoint y: 208, distance: 241.0
click at [817, 208] on div "Mileage - return to [GEOGRAPHIC_DATA] from [GEOGRAPHIC_DATA] - 204 miles at 0.4…" at bounding box center [710, 212] width 347 height 89
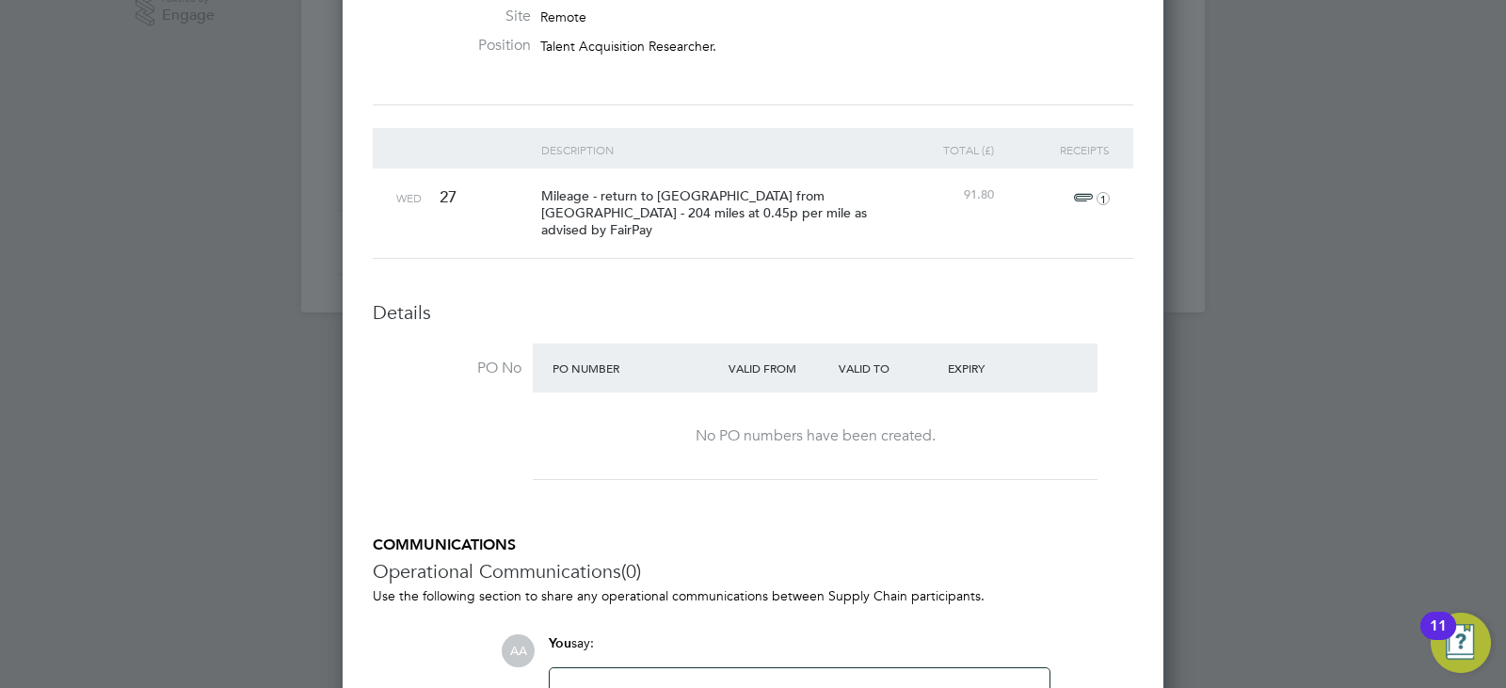
drag, startPoint x: 746, startPoint y: 193, endPoint x: 876, endPoint y: 191, distance: 130.9
click at [890, 185] on div "91.80" at bounding box center [941, 195] width 116 height 54
drag, startPoint x: 625, startPoint y: 215, endPoint x: 538, endPoint y: 186, distance: 91.1
click at [538, 186] on div "Mileage - return to [GEOGRAPHIC_DATA] from [GEOGRAPHIC_DATA] - 204 miles at 0.4…" at bounding box center [710, 212] width 347 height 89
copy span "Mileage - return to [GEOGRAPHIC_DATA] from [GEOGRAPHIC_DATA] - 204 miles at 0.4…"
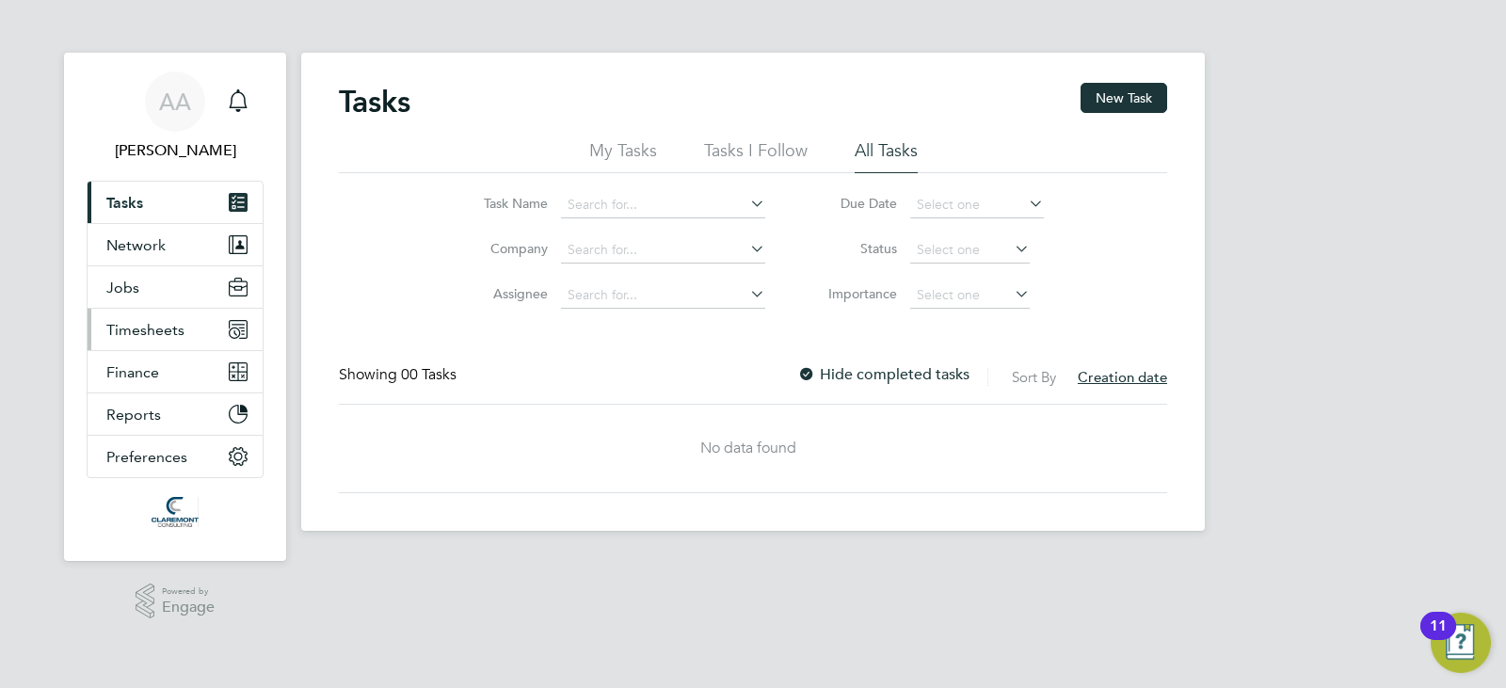
click at [158, 333] on span "Timesheets" at bounding box center [145, 330] width 78 height 18
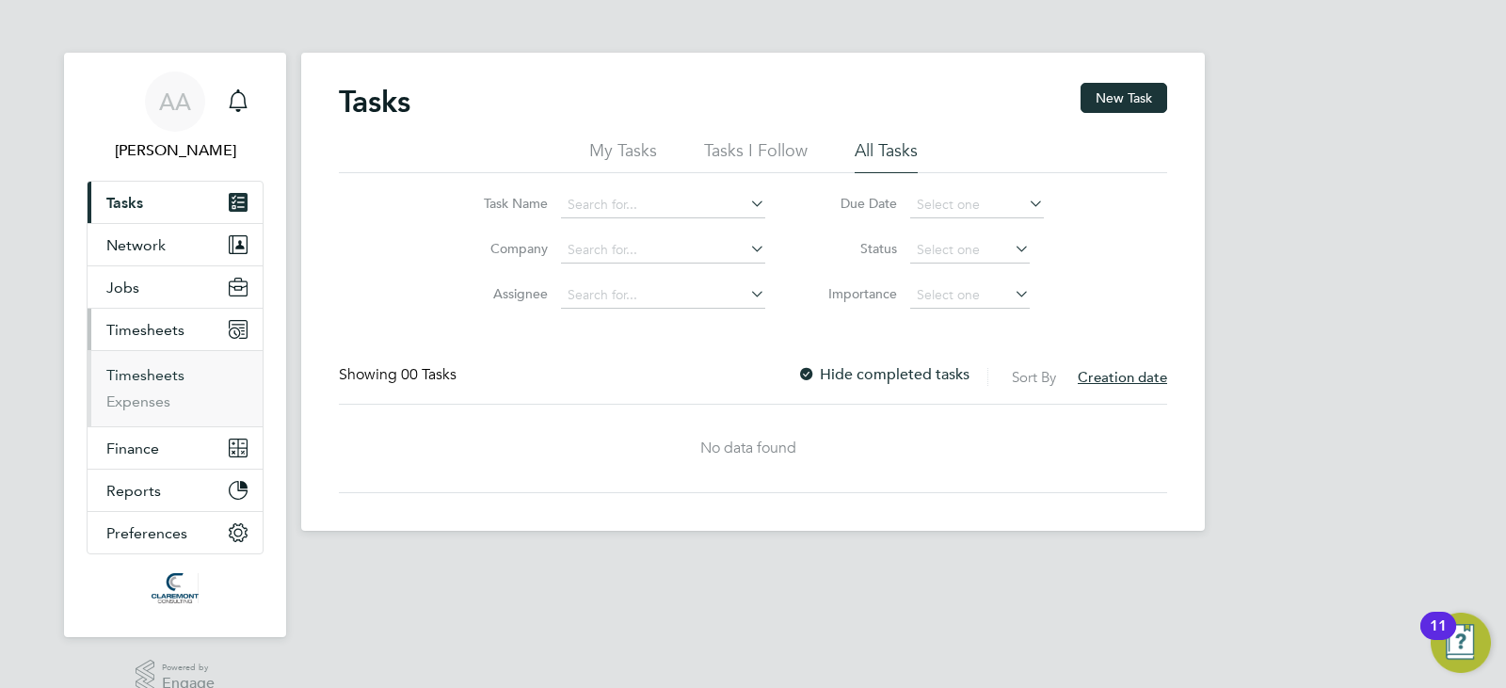
click at [169, 375] on link "Timesheets" at bounding box center [145, 375] width 78 height 18
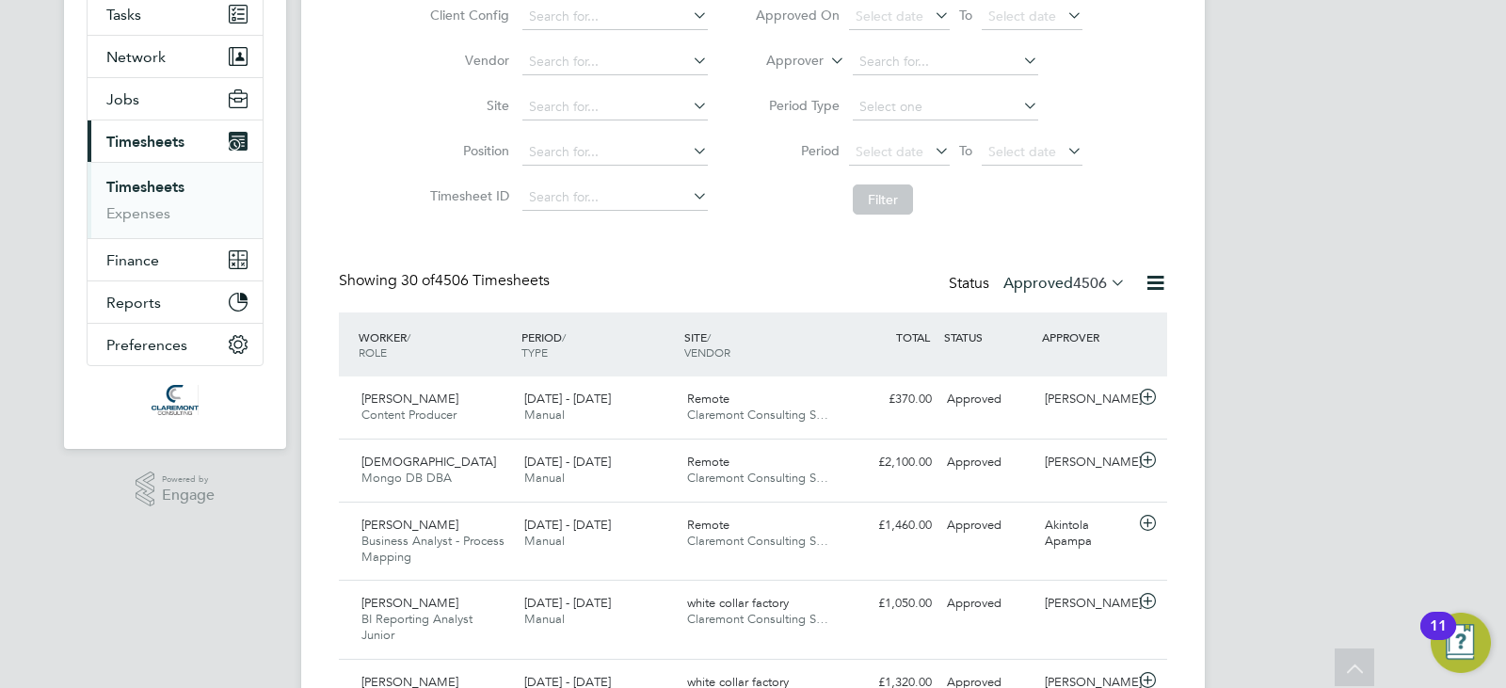
click at [1018, 286] on label "Approved 4506" at bounding box center [1064, 283] width 122 height 19
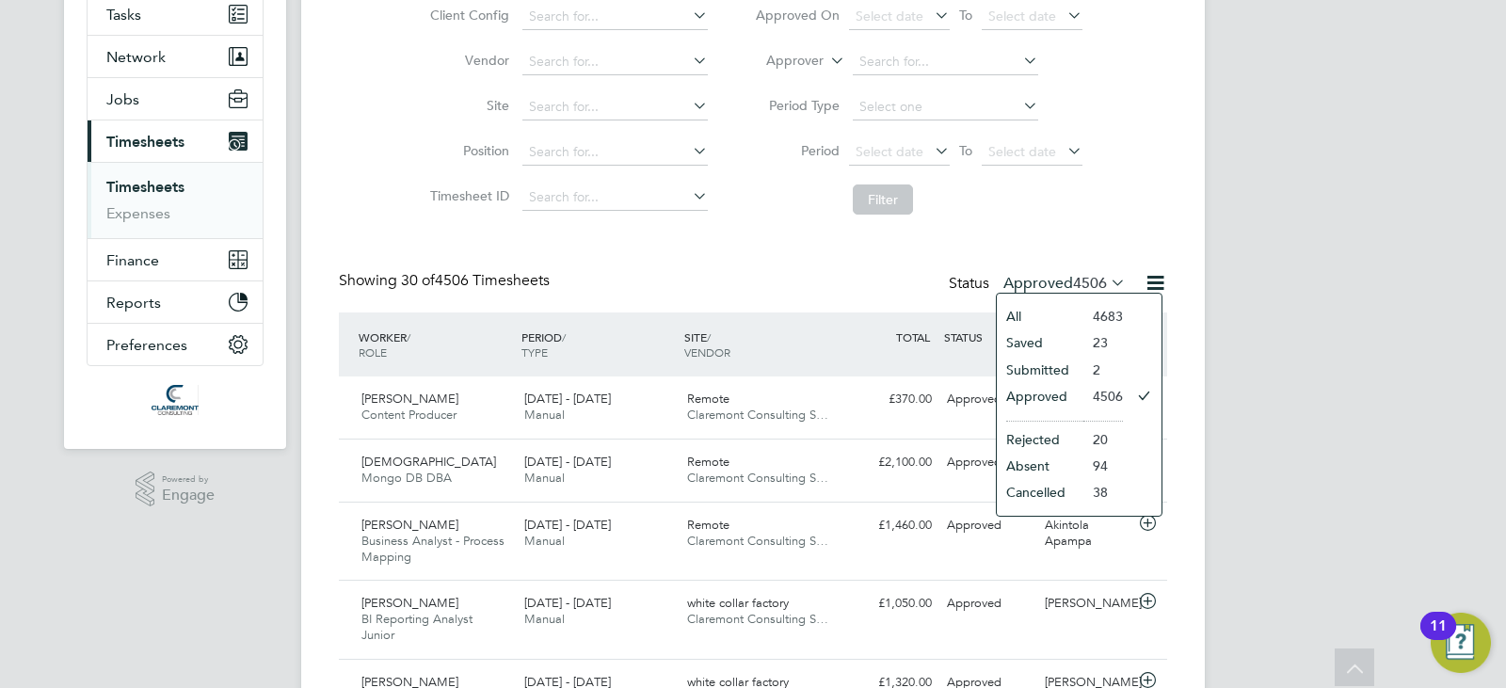
click at [1028, 339] on li "Saved" at bounding box center [1040, 342] width 87 height 26
